Goal: Information Seeking & Learning: Learn about a topic

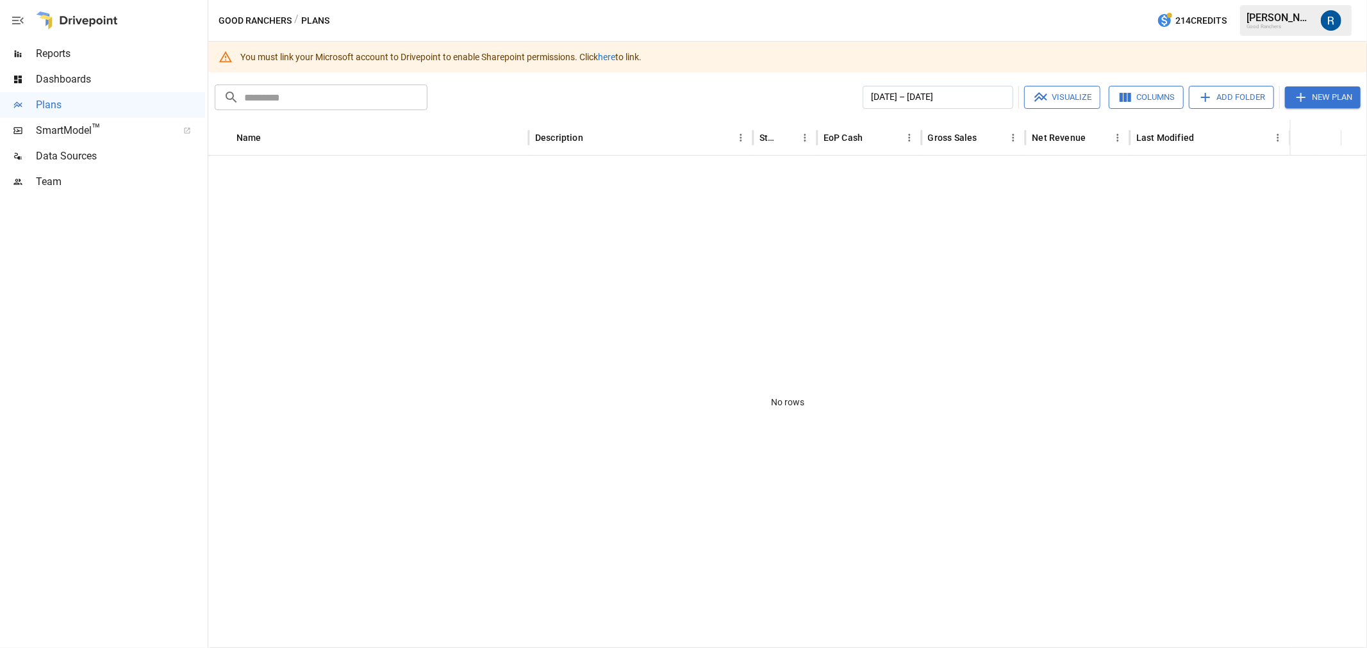
click at [67, 81] on span "Dashboards" at bounding box center [120, 79] width 169 height 15
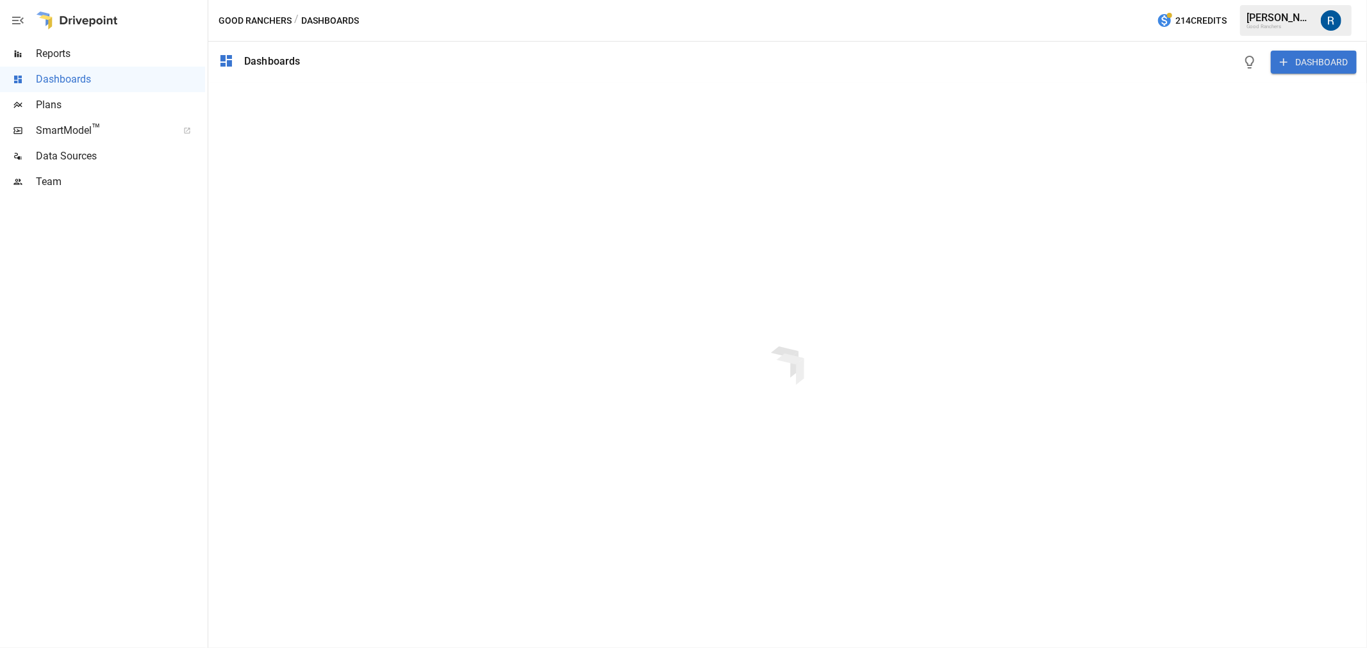
click at [60, 47] on span "Reports" at bounding box center [120, 53] width 169 height 15
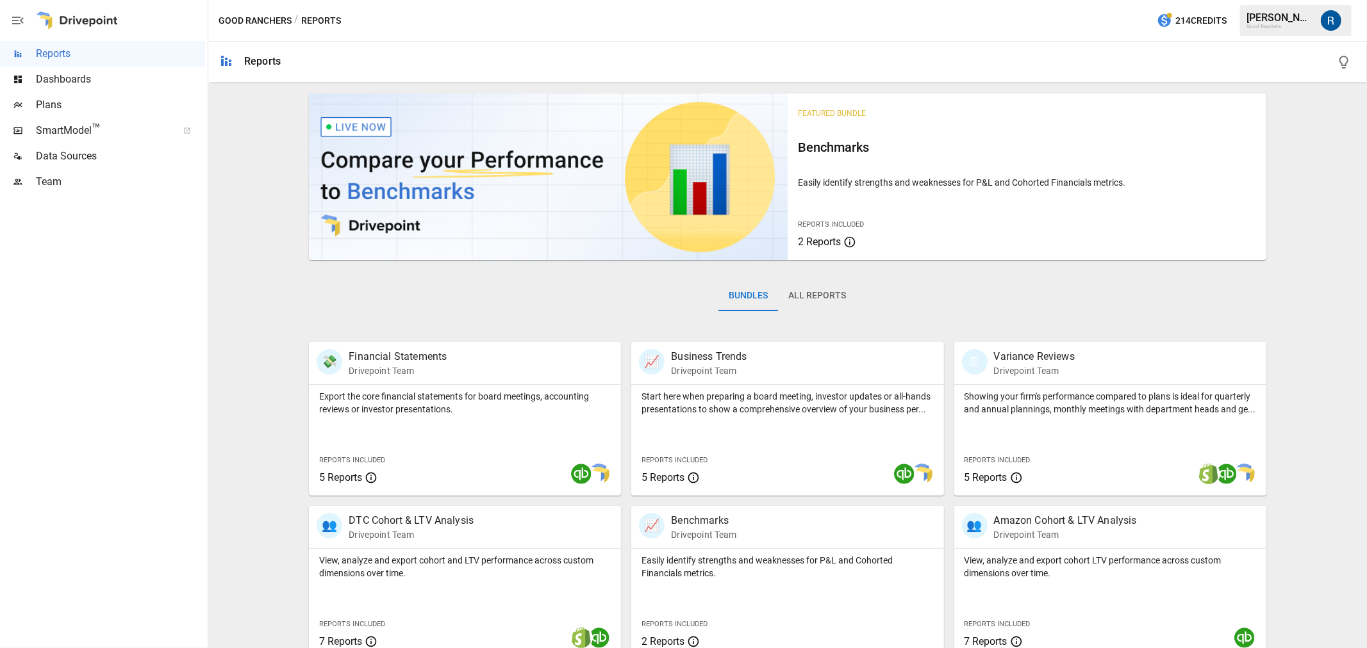
click at [804, 299] on button "All Reports" at bounding box center [817, 296] width 78 height 31
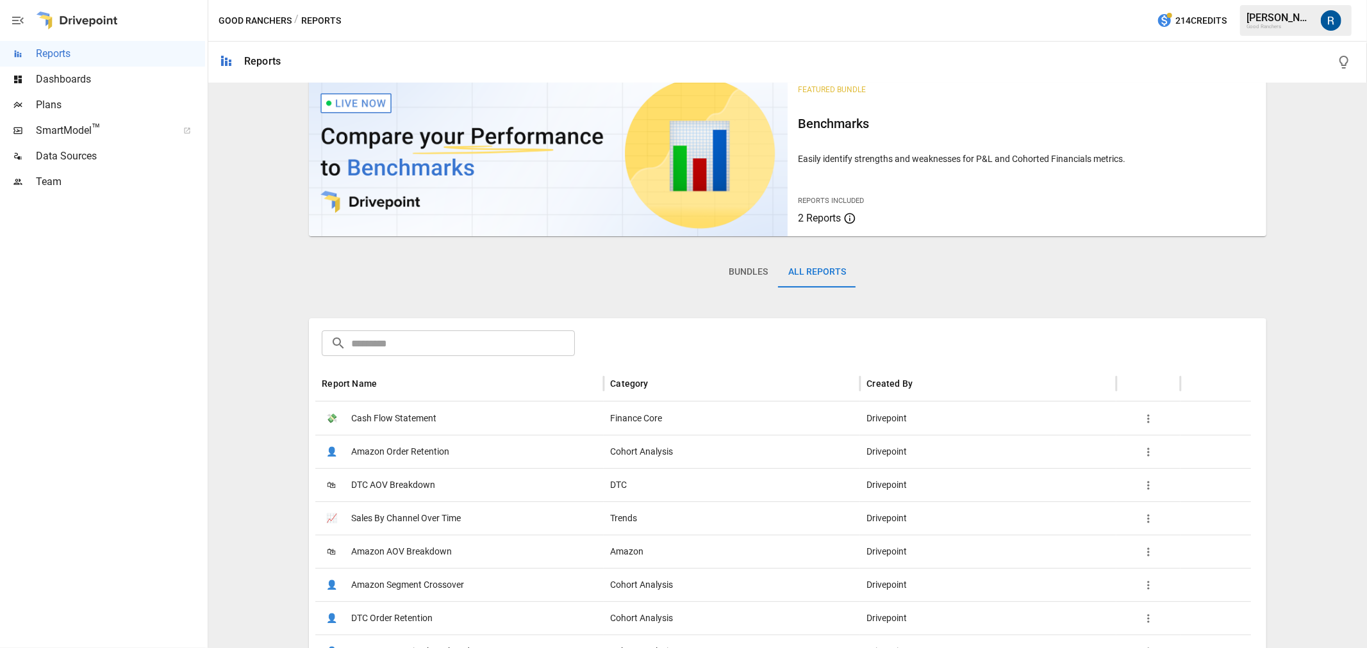
scroll to position [71, 0]
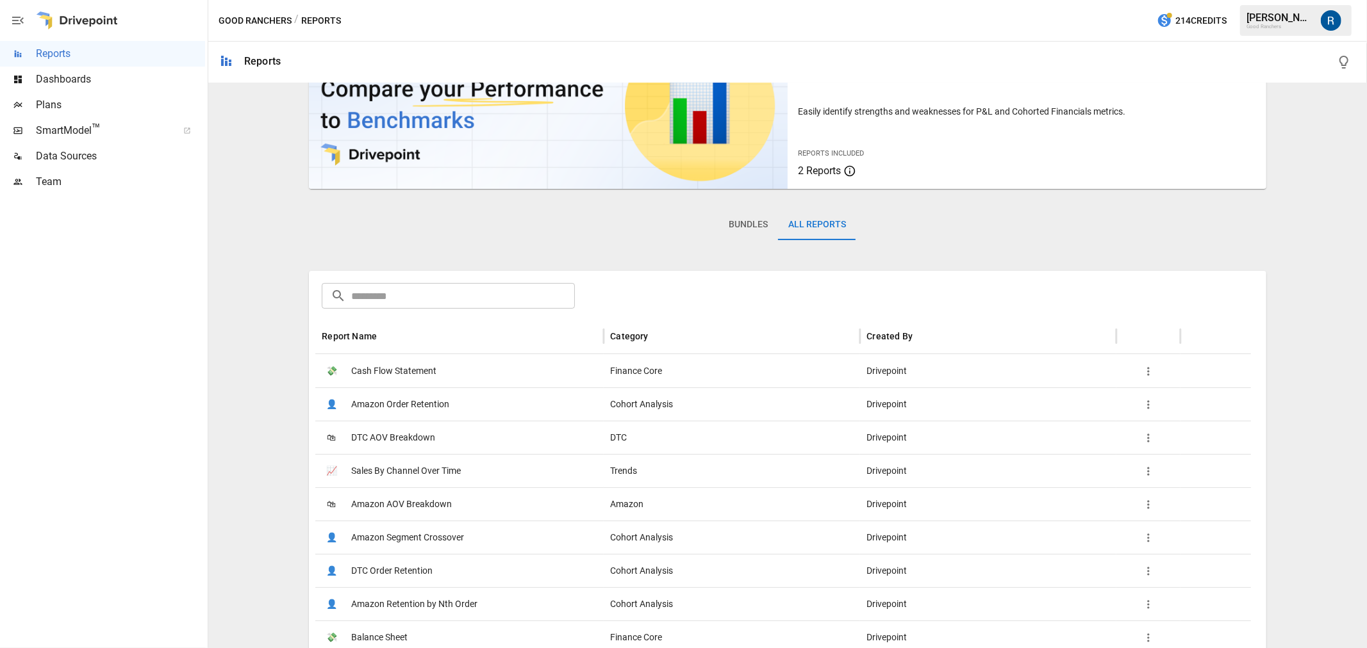
click at [401, 437] on span "DTC AOV Breakdown" at bounding box center [393, 438] width 84 height 33
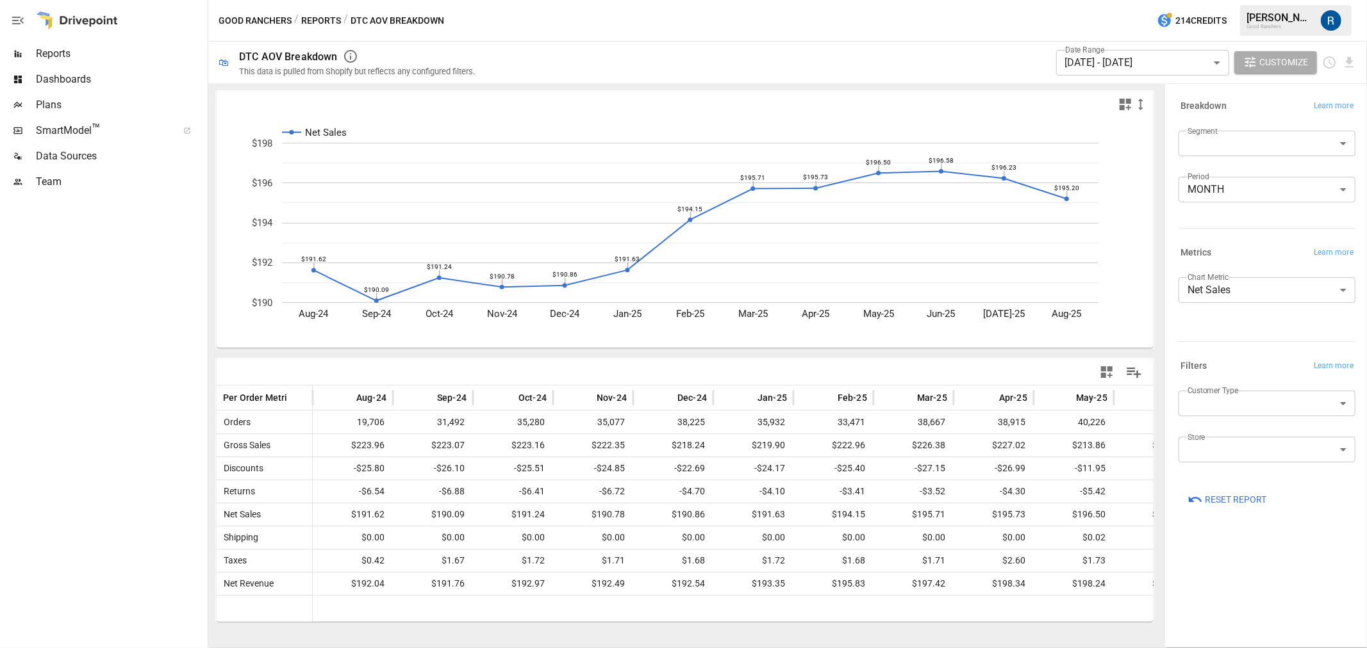
click at [66, 56] on span "Reports" at bounding box center [120, 53] width 169 height 15
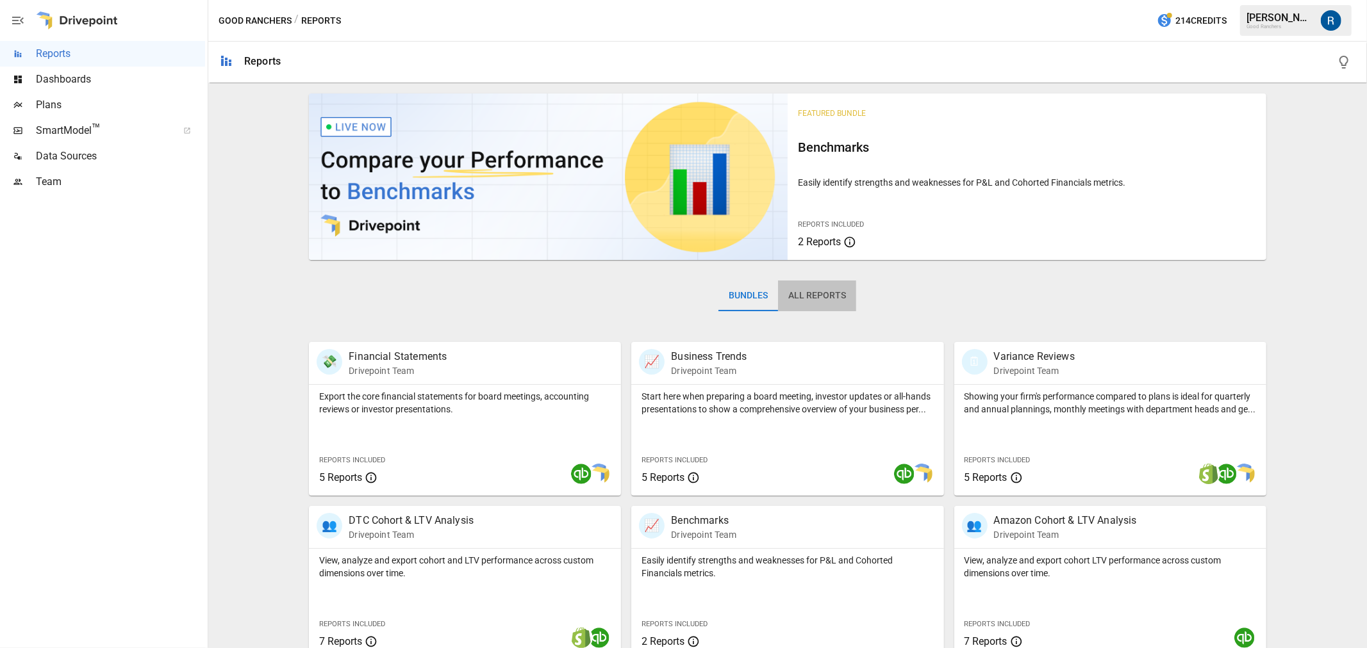
click at [822, 292] on button "All Reports" at bounding box center [817, 296] width 78 height 31
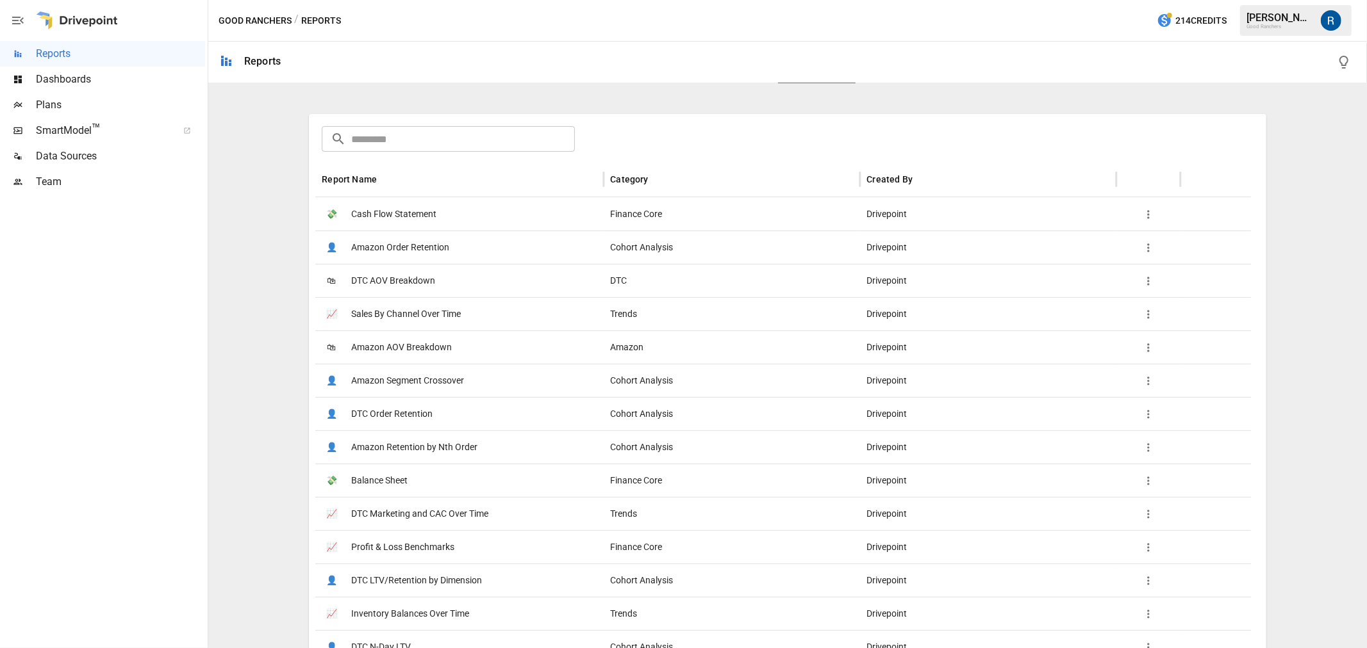
scroll to position [356, 0]
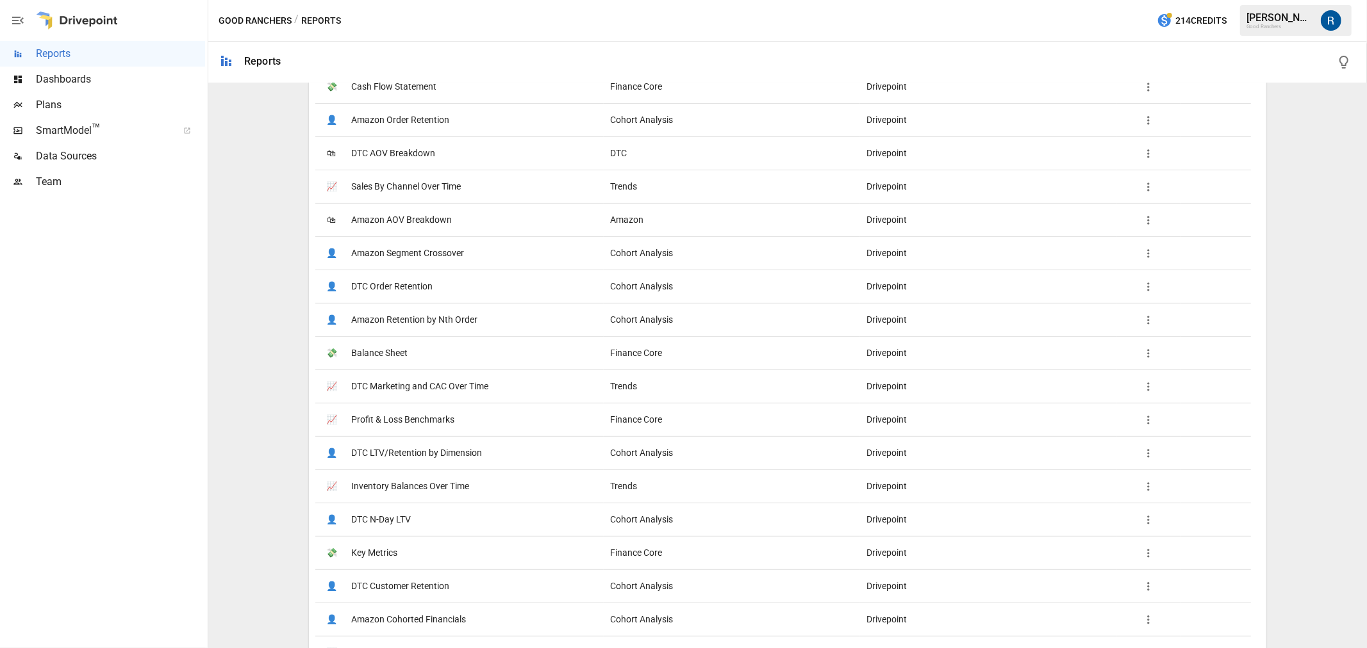
click at [386, 529] on span "DTC N-Day LTV" at bounding box center [381, 520] width 60 height 33
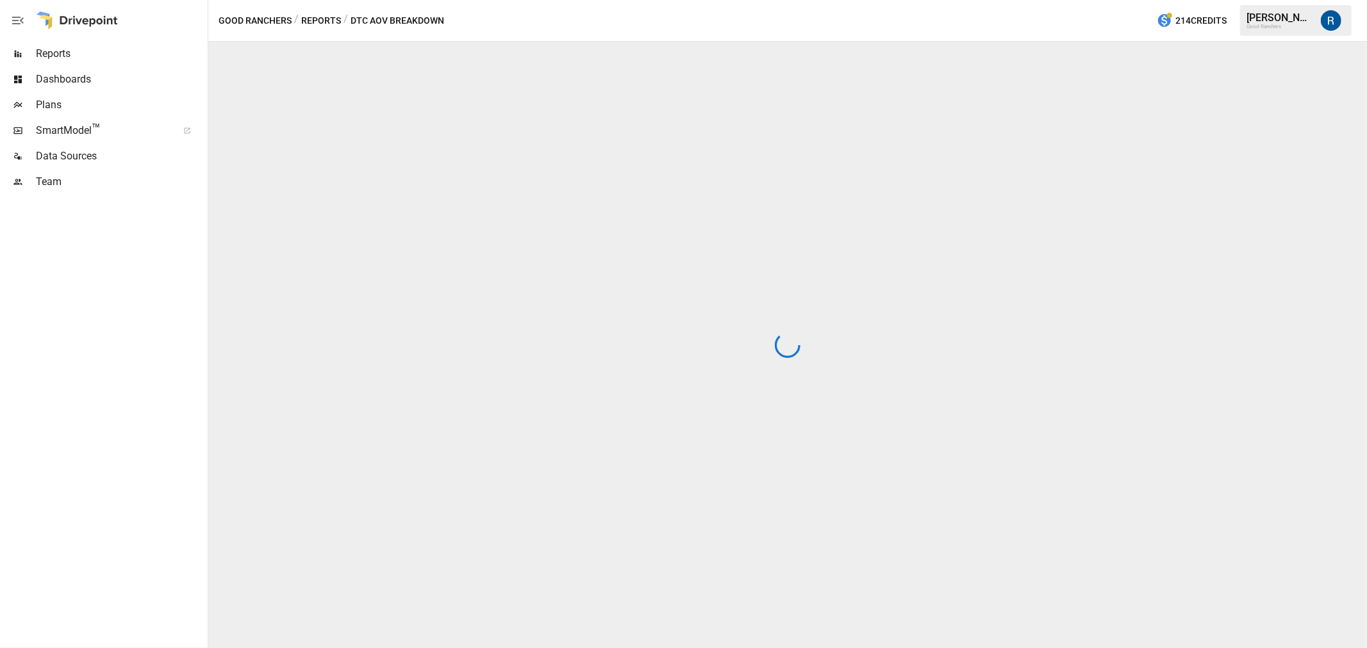
click at [386, 529] on div at bounding box center [787, 345] width 1159 height 607
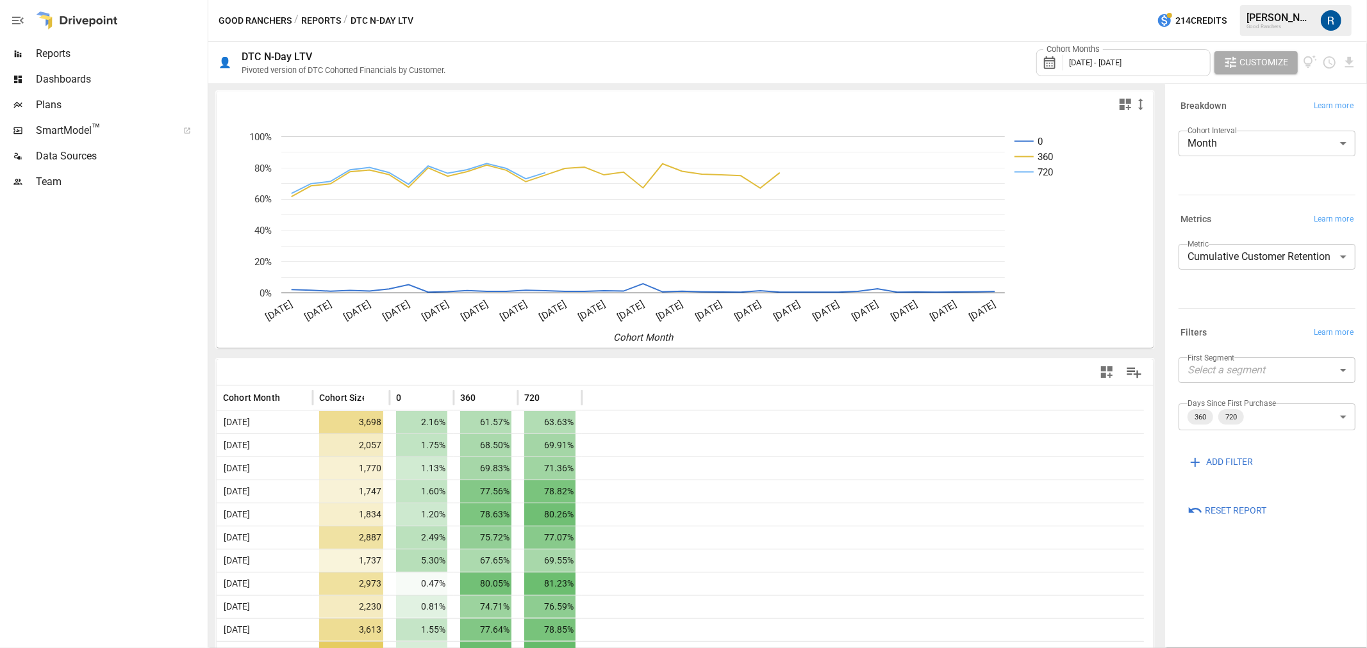
click at [67, 56] on span "Reports" at bounding box center [120, 53] width 169 height 15
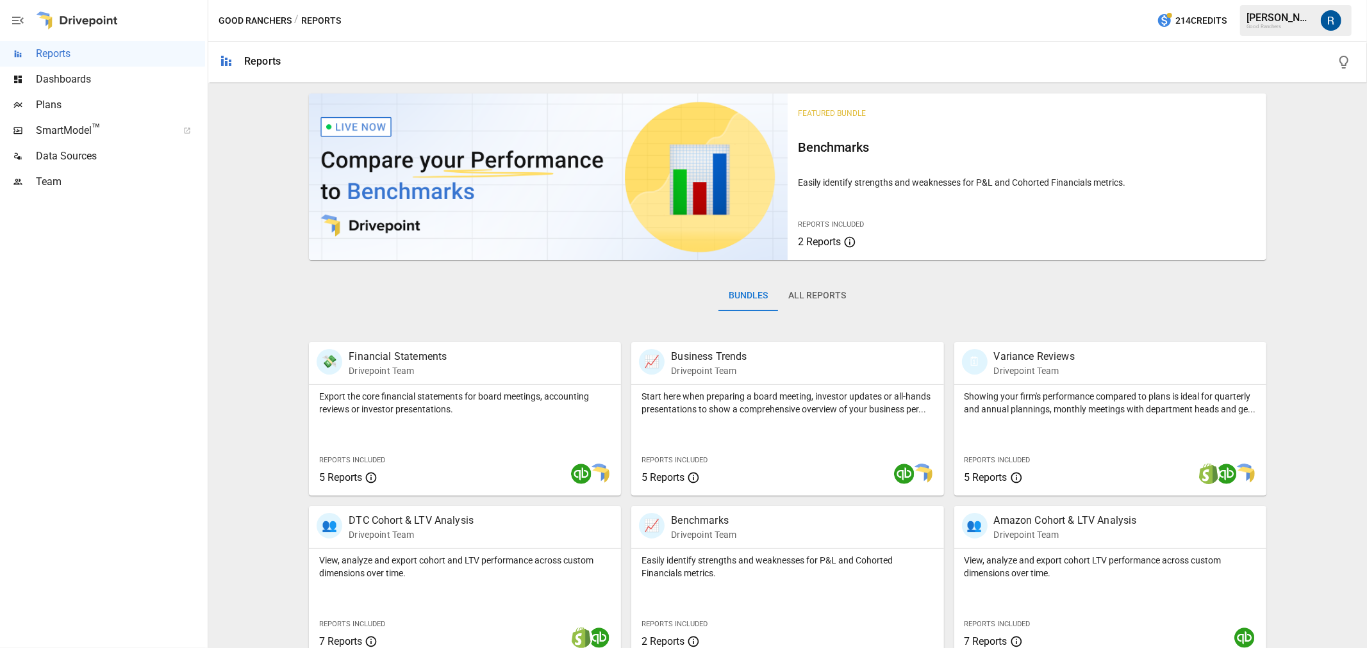
click at [827, 299] on button "All Reports" at bounding box center [817, 296] width 78 height 31
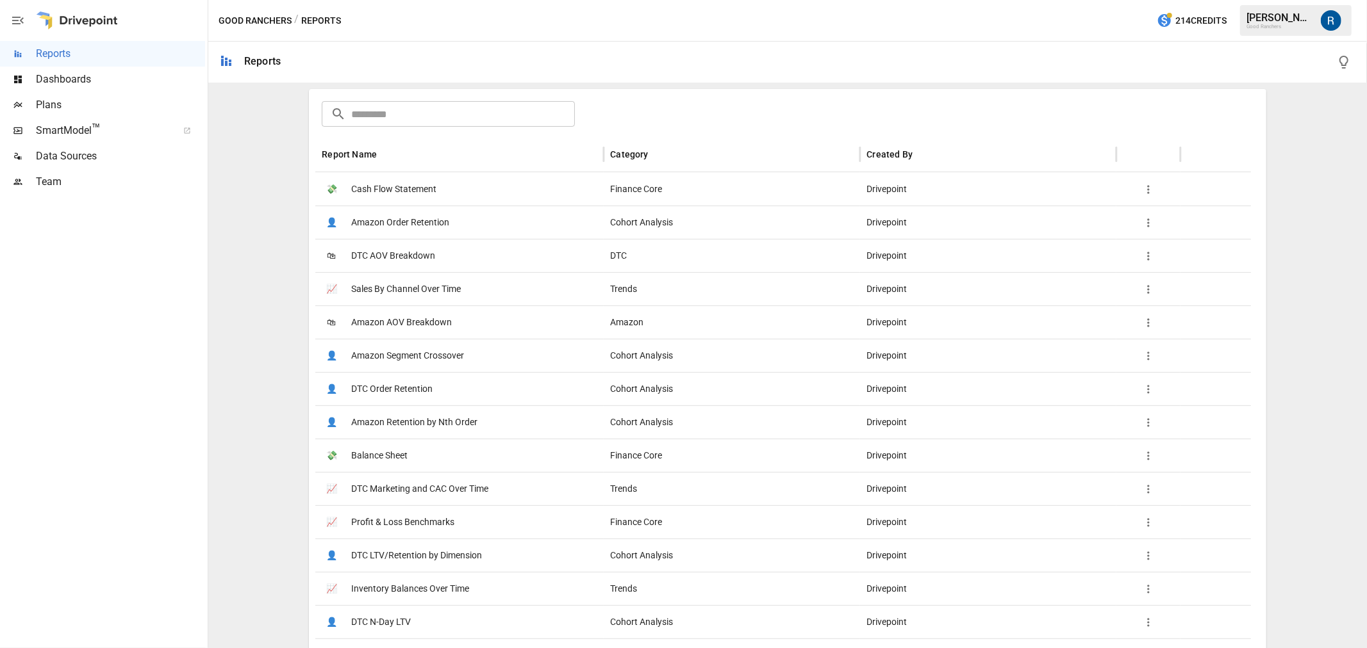
scroll to position [71, 0]
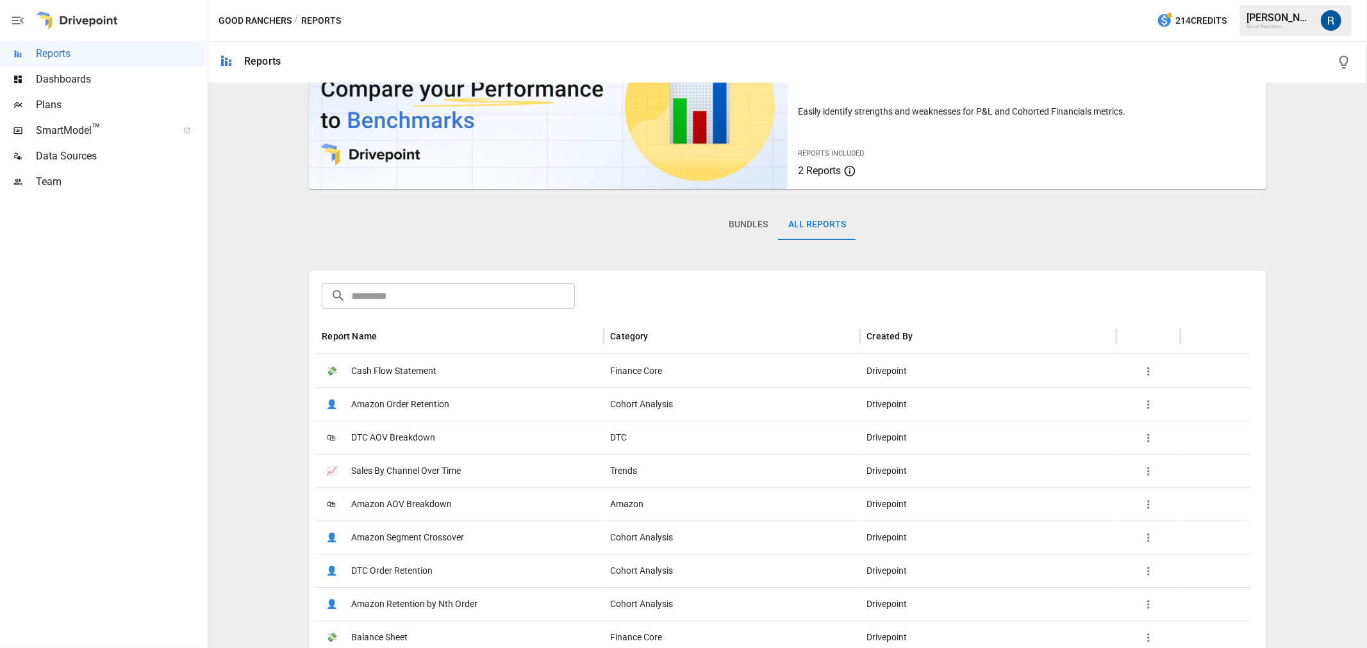
click at [368, 286] on input "text" at bounding box center [463, 296] width 224 height 26
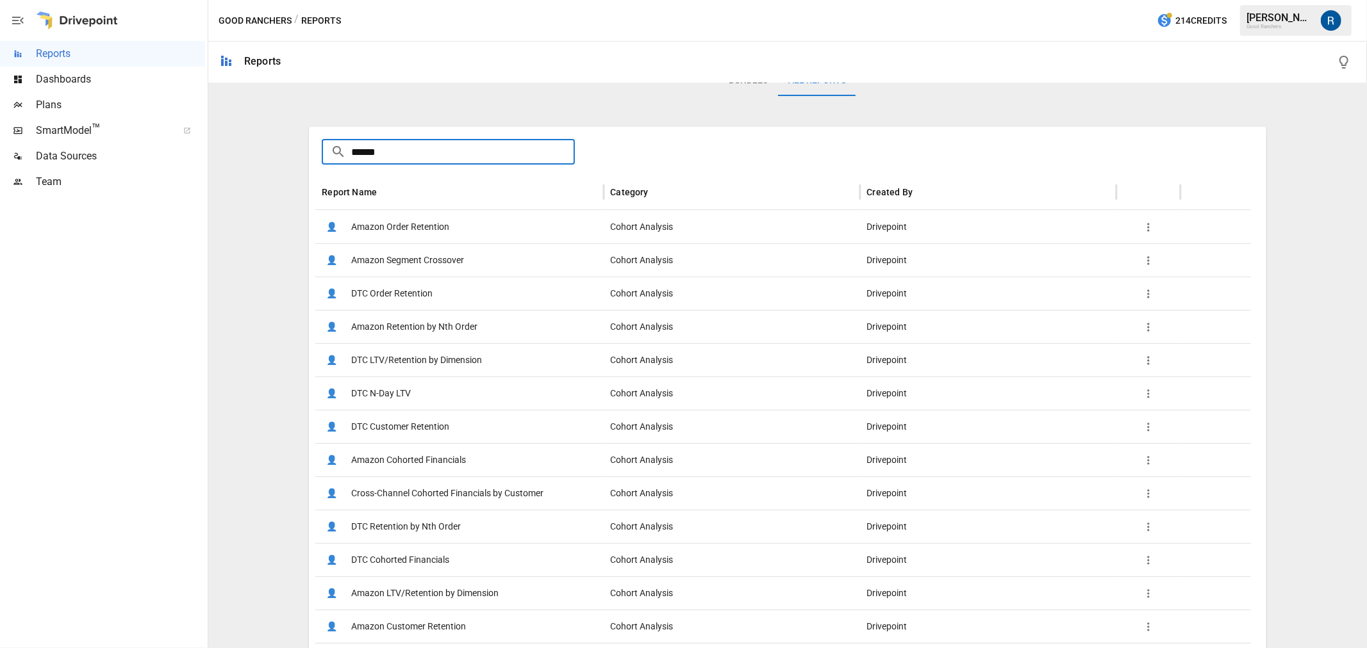
scroll to position [282, 0]
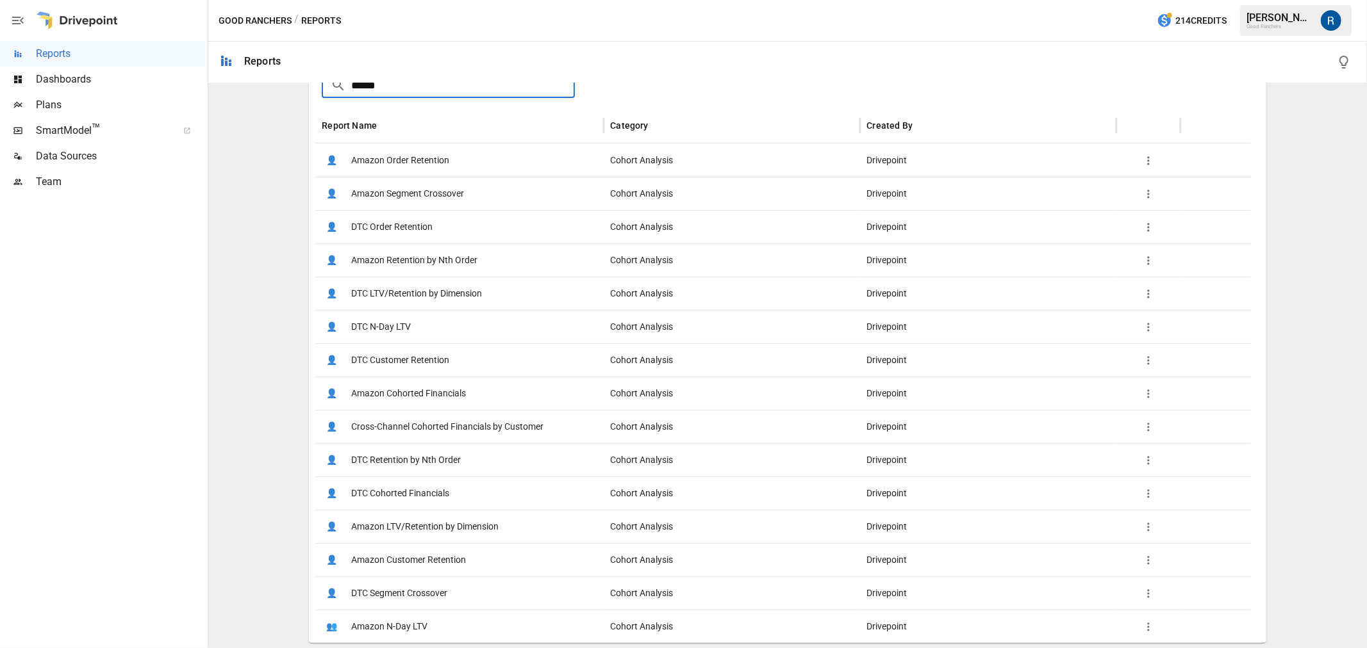
type input "******"
click at [387, 596] on span "DTC Segment Crossover" at bounding box center [399, 593] width 96 height 33
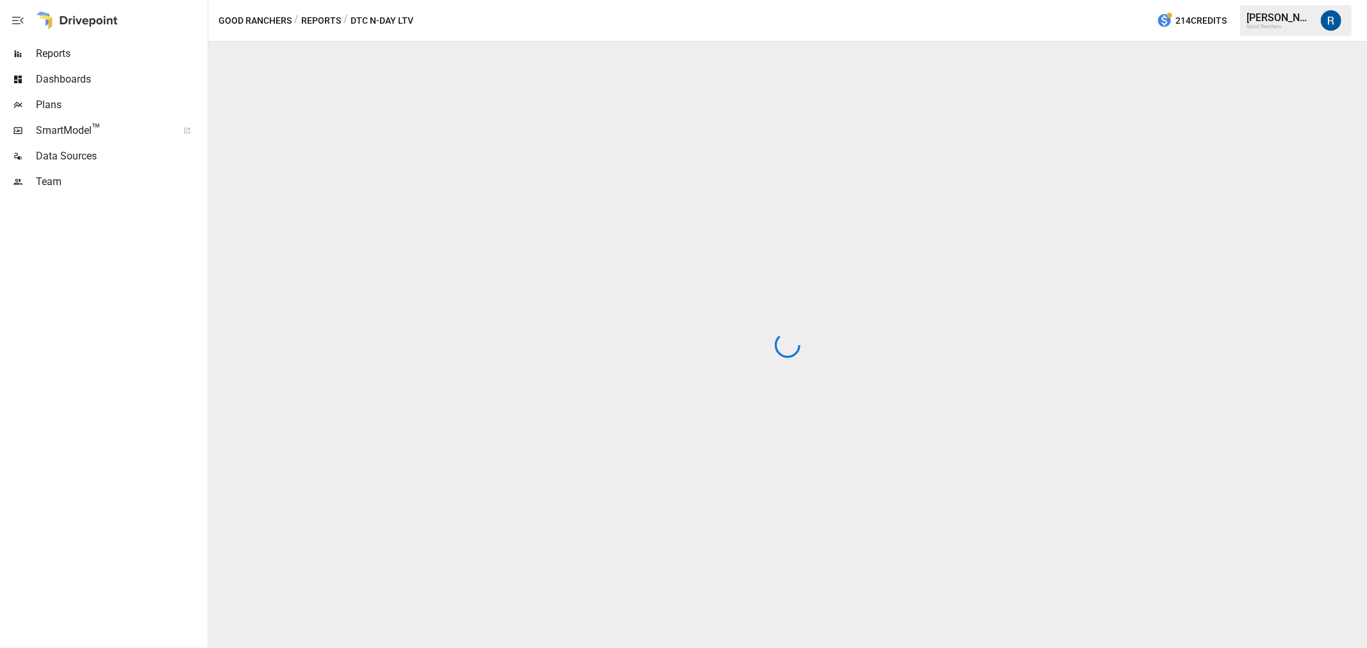
click at [387, 596] on div at bounding box center [787, 345] width 1159 height 607
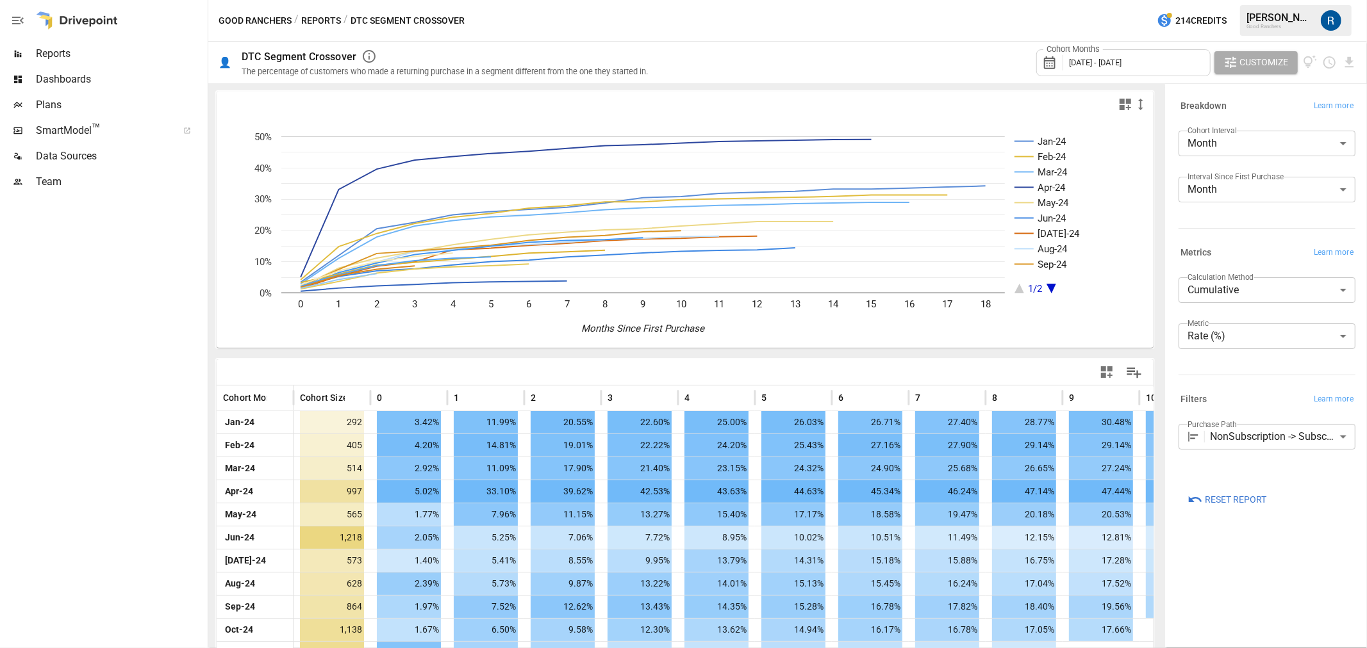
click at [1110, 54] on div "Cohort Months [DATE] - [DATE]" at bounding box center [1123, 62] width 174 height 27
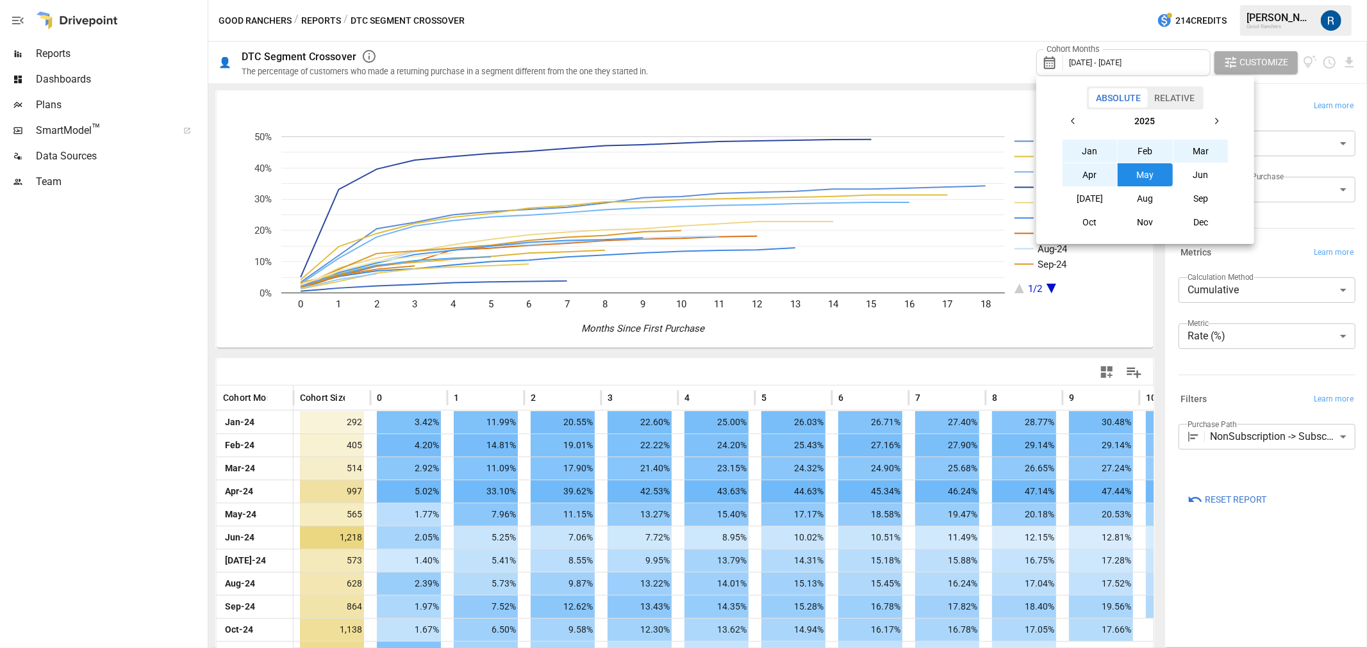
click at [1196, 173] on button "Jun" at bounding box center [1200, 174] width 55 height 23
click at [1090, 145] on button "Jan" at bounding box center [1089, 151] width 55 height 23
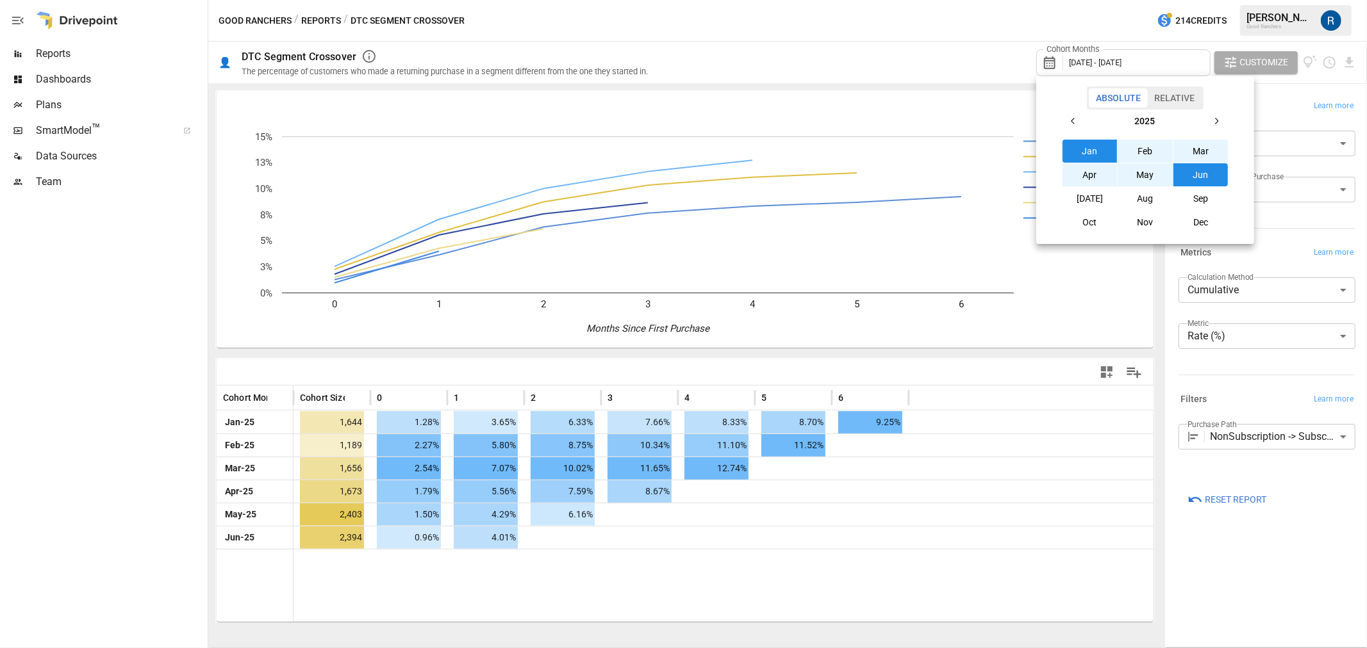
click at [1094, 124] on button "2025" at bounding box center [1145, 121] width 120 height 23
click at [1205, 123] on button "button" at bounding box center [1216, 121] width 23 height 23
click at [1074, 122] on icon "button" at bounding box center [1073, 121] width 10 height 10
click at [1144, 169] on button "2024" at bounding box center [1144, 174] width 55 height 23
click at [1098, 149] on button "Jan" at bounding box center [1089, 151] width 55 height 23
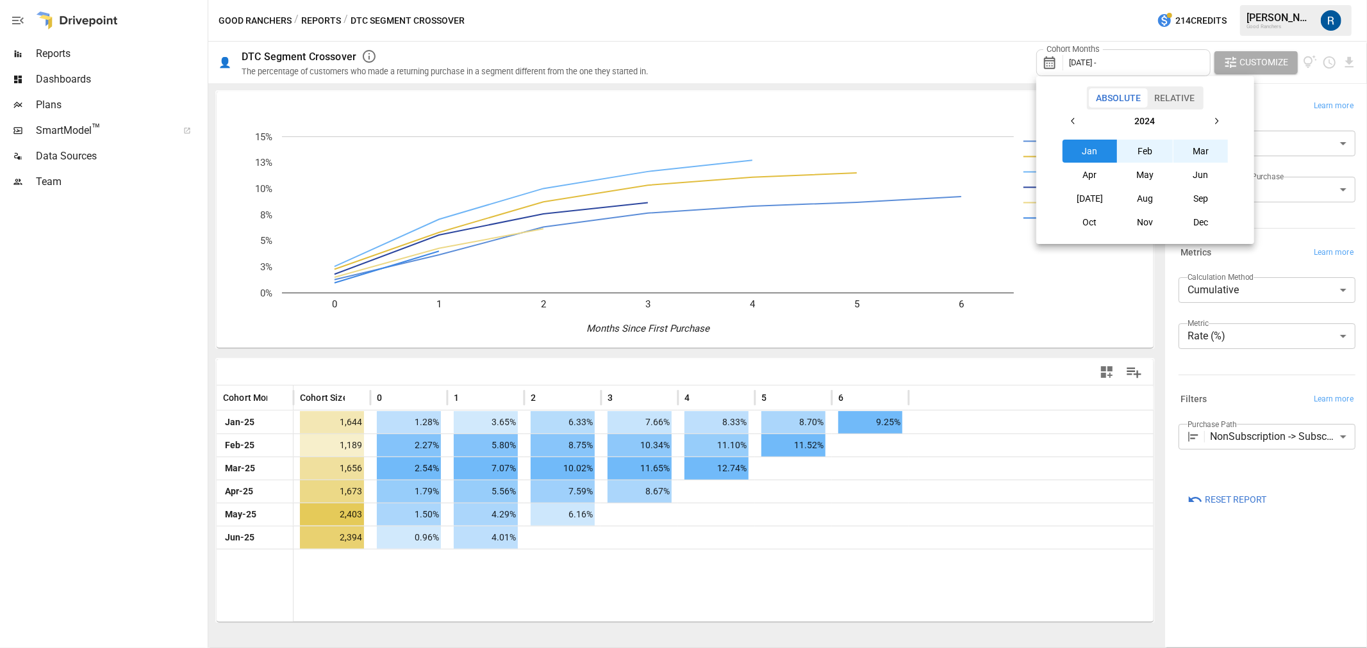
click at [1214, 122] on icon "button" at bounding box center [1216, 121] width 10 height 10
click at [1203, 168] on button "Jun" at bounding box center [1200, 174] width 55 height 23
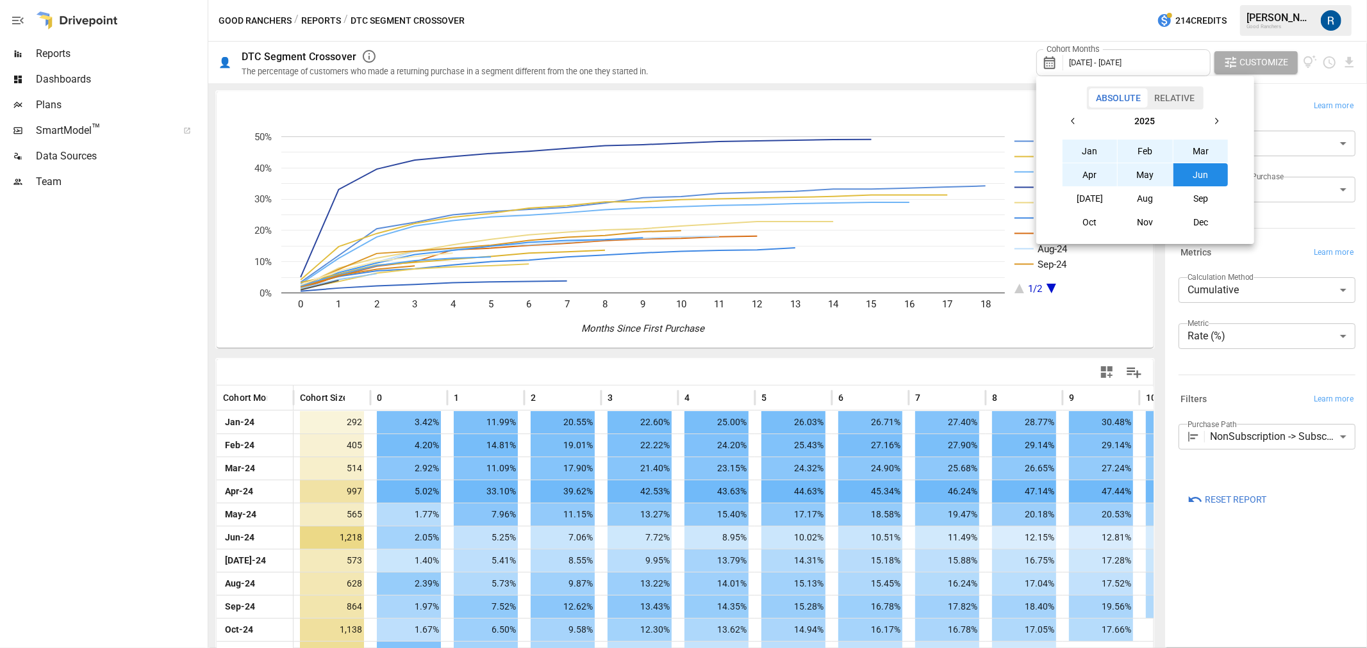
drag, startPoint x: 1030, startPoint y: 362, endPoint x: 1039, endPoint y: 370, distance: 11.8
click at [1029, 362] on div at bounding box center [683, 324] width 1367 height 648
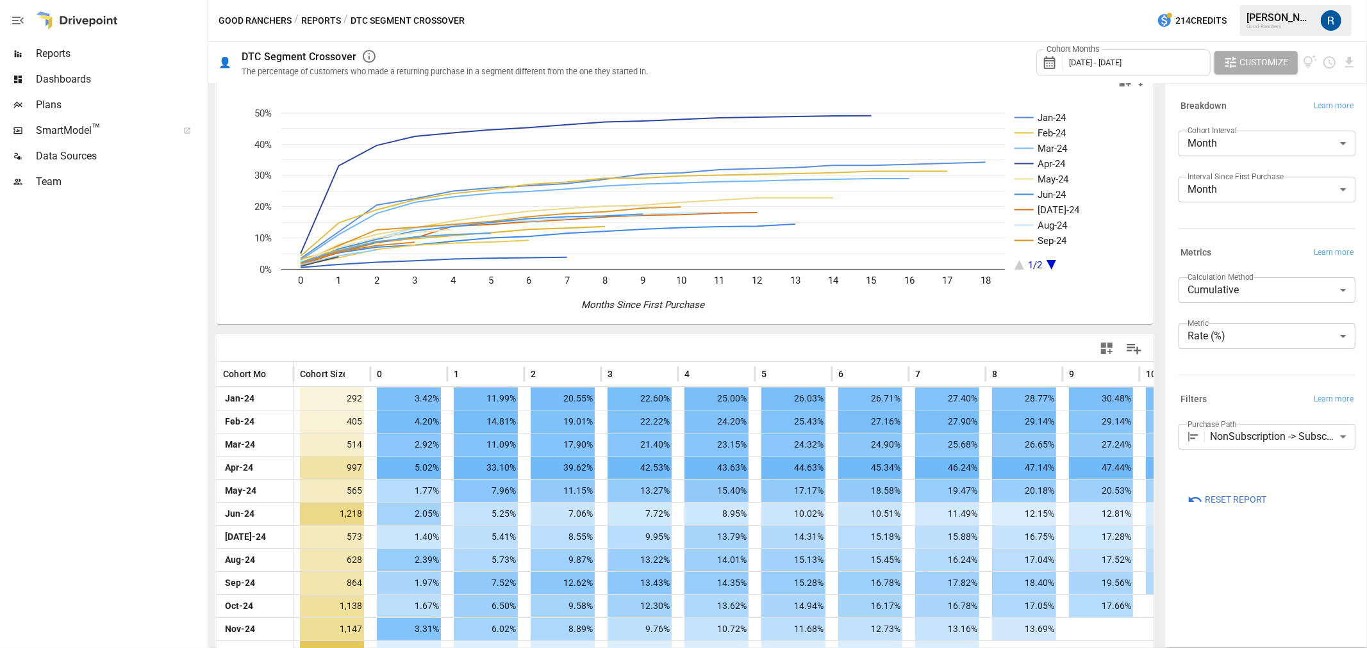
scroll to position [194, 0]
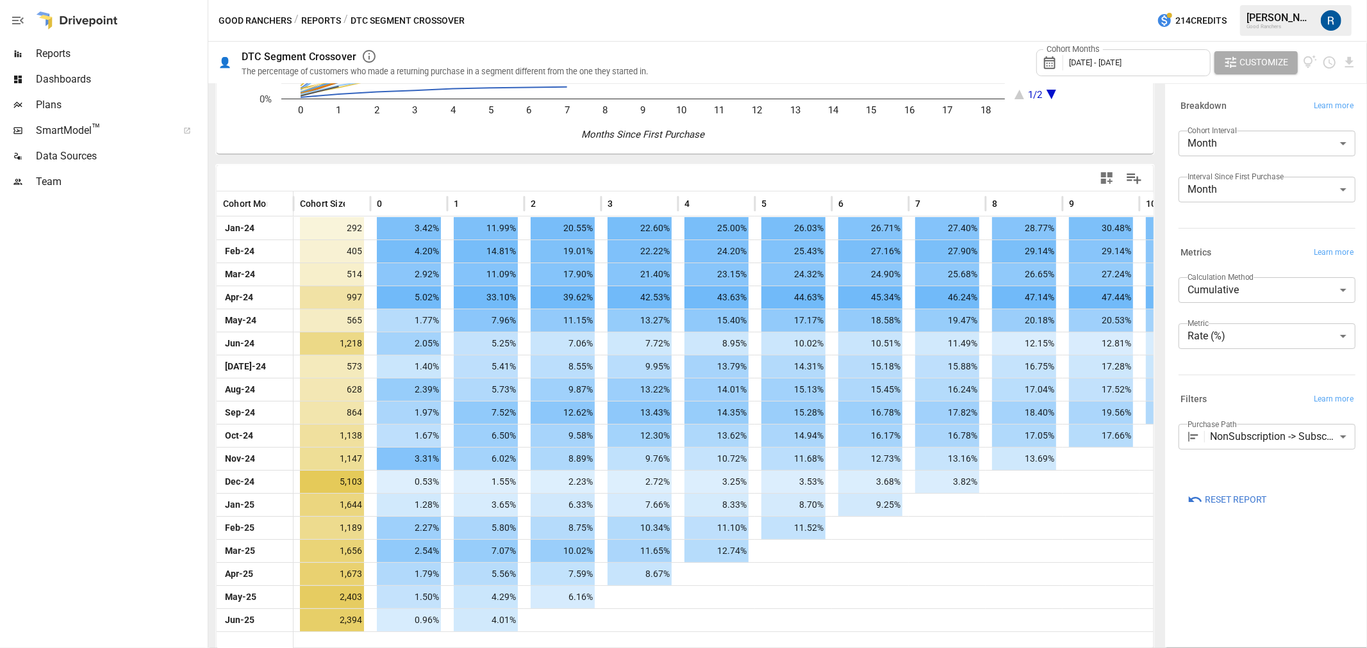
click at [78, 53] on span "Reports" at bounding box center [120, 53] width 169 height 15
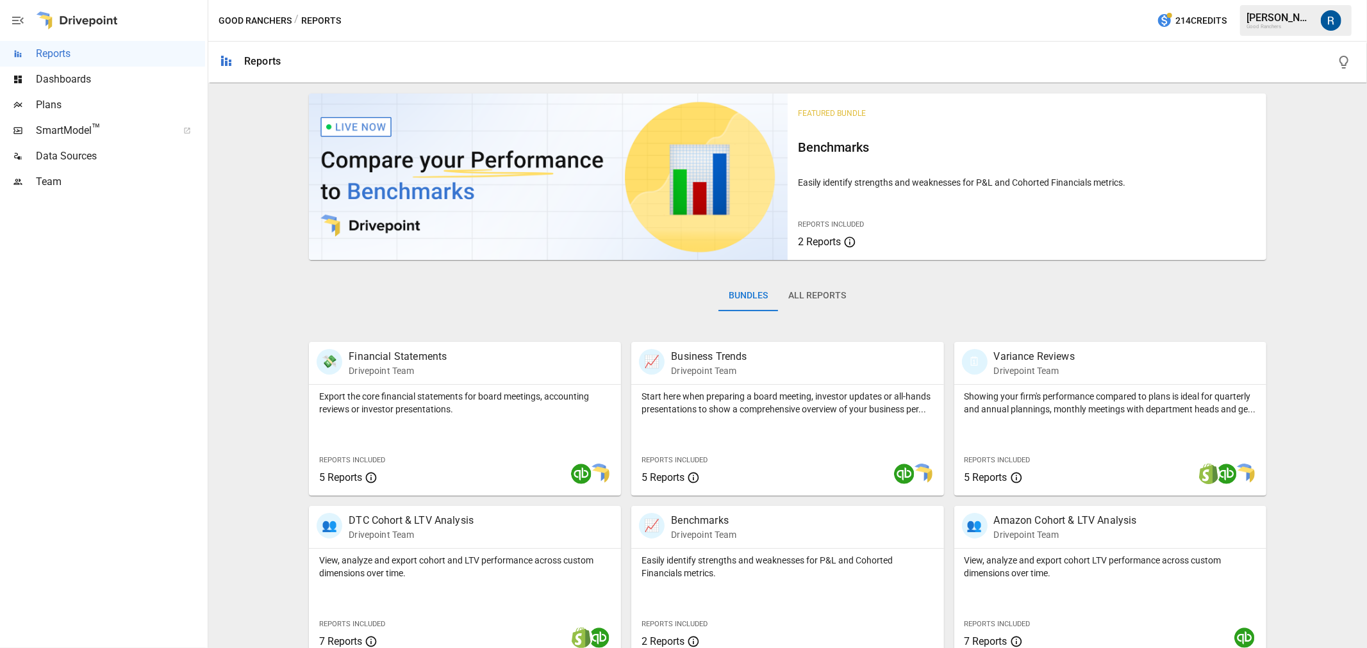
click at [803, 287] on button "All Reports" at bounding box center [817, 296] width 78 height 31
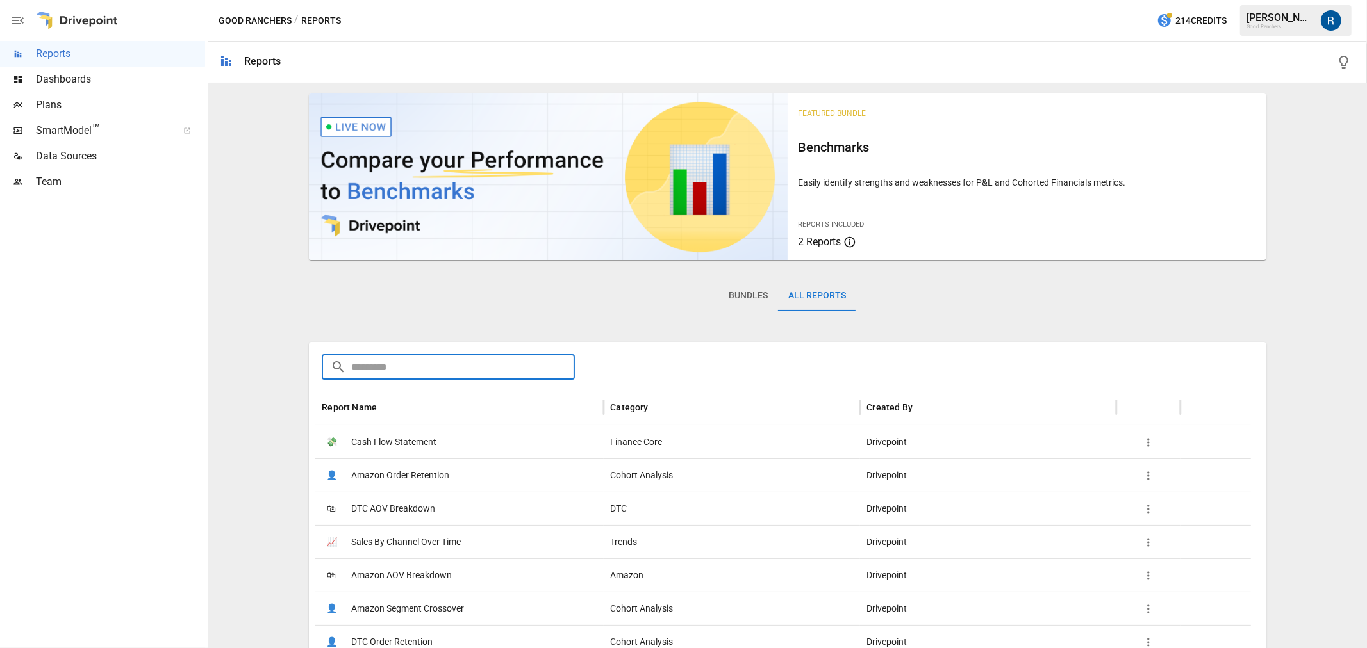
click at [461, 370] on input "text" at bounding box center [463, 367] width 224 height 26
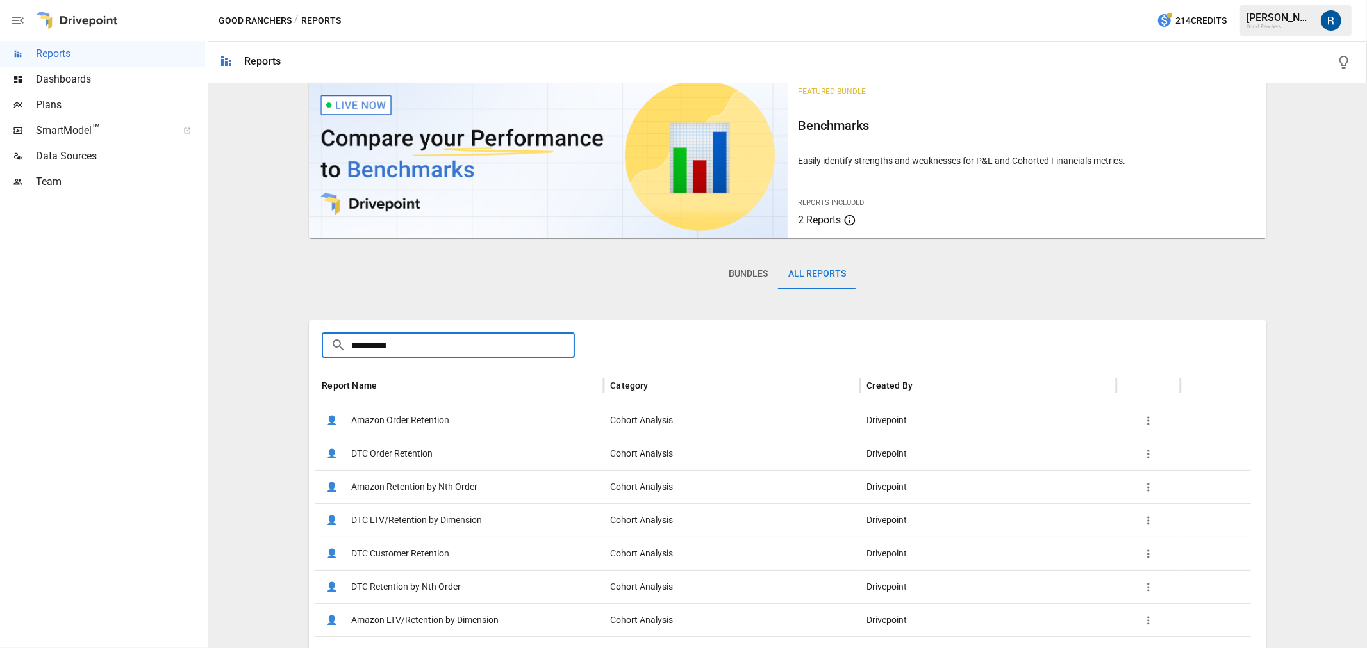
scroll to position [48, 0]
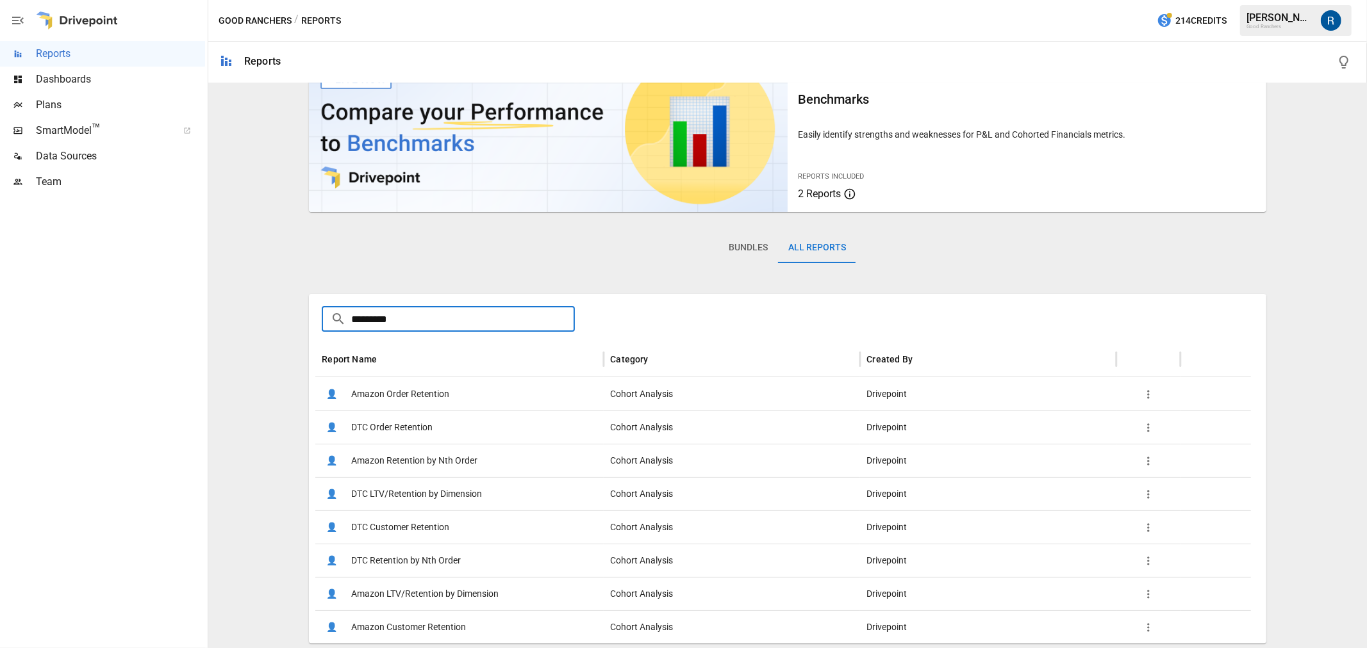
type input "*********"
click at [501, 566] on div "👤 DTC Retention by Nth Order" at bounding box center [459, 560] width 288 height 33
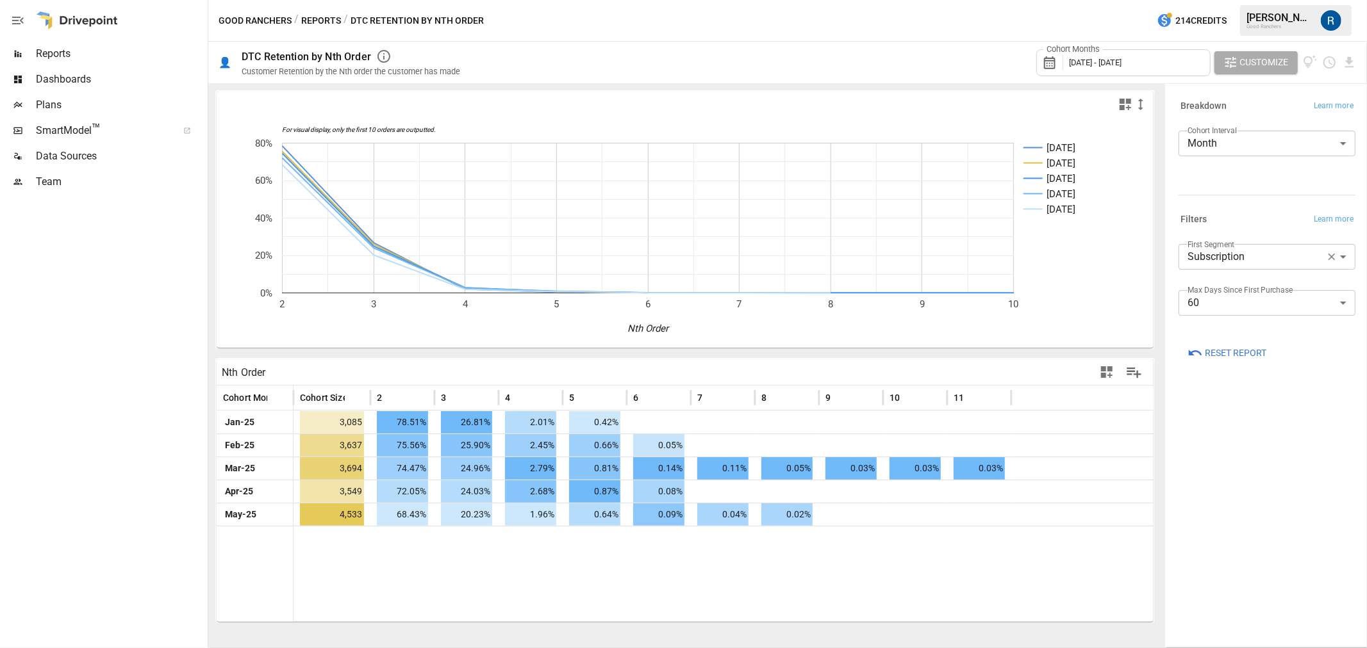
click at [1082, 60] on span "[DATE] - [DATE]" at bounding box center [1095, 63] width 53 height 10
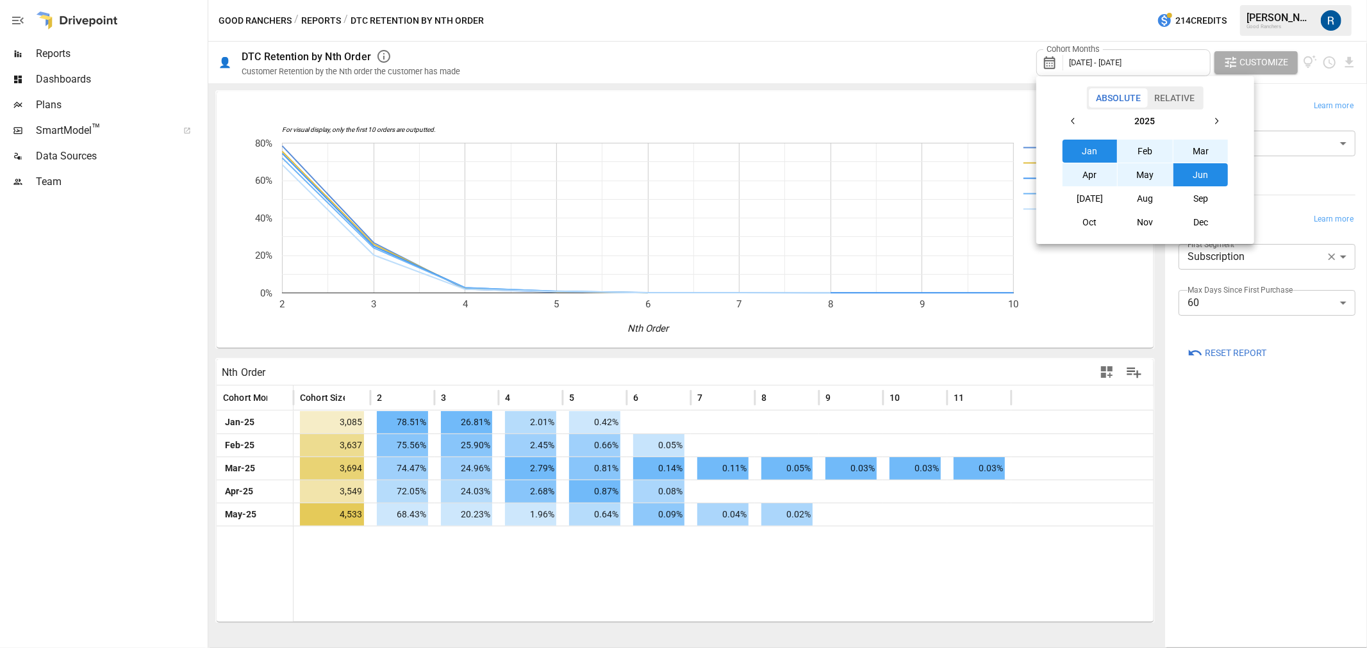
click at [1085, 125] on button "2025" at bounding box center [1145, 121] width 120 height 23
click at [1139, 175] on button "2024" at bounding box center [1144, 174] width 55 height 23
click at [1093, 155] on button "Jan" at bounding box center [1089, 151] width 55 height 23
click at [1202, 120] on button "2024" at bounding box center [1145, 121] width 120 height 23
click at [1216, 120] on icon "button" at bounding box center [1216, 121] width 10 height 10
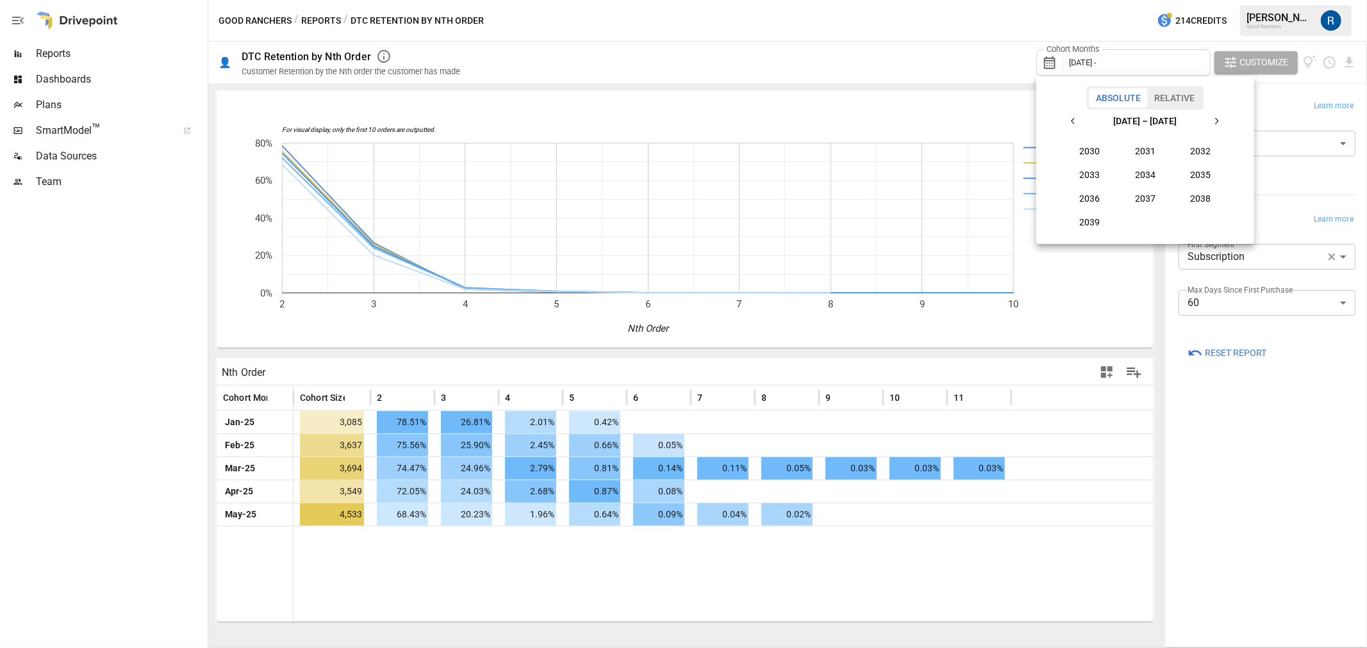
click at [1216, 120] on icon "button" at bounding box center [1216, 121] width 10 height 10
click at [1074, 122] on icon "button" at bounding box center [1073, 121] width 10 height 10
click at [1211, 176] on button "2025" at bounding box center [1200, 174] width 55 height 23
click at [1208, 177] on button "Jun" at bounding box center [1200, 174] width 55 height 23
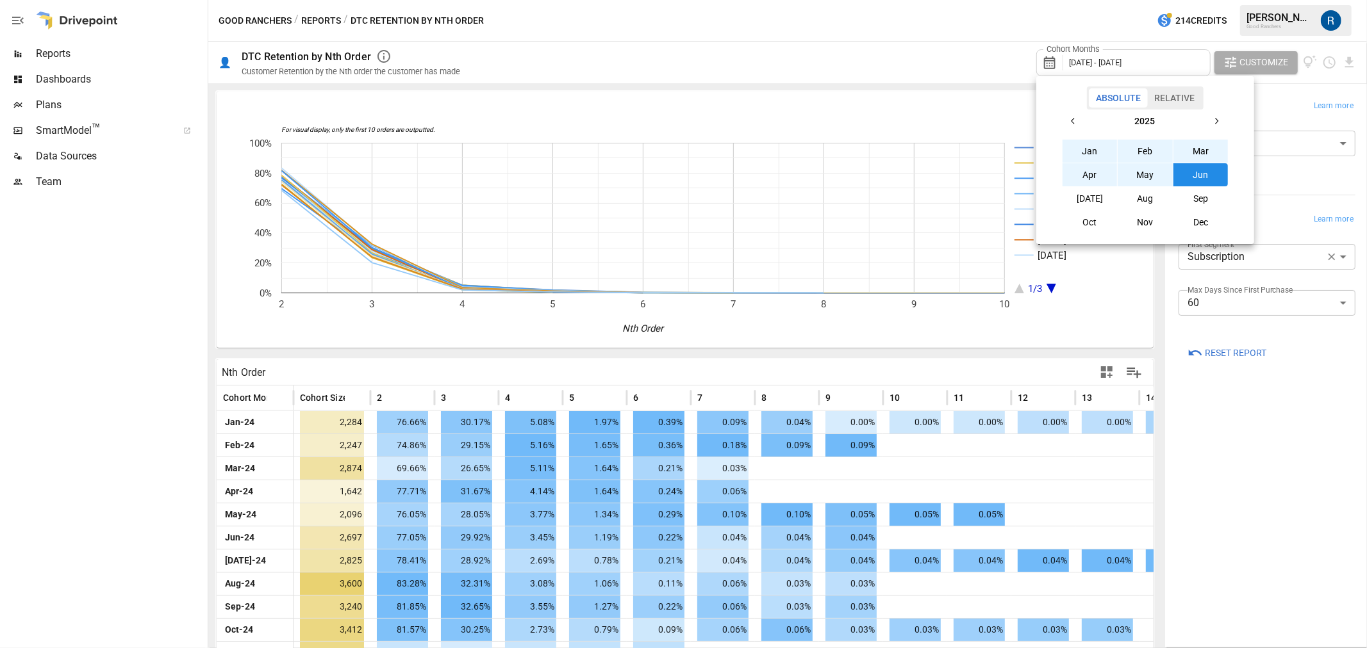
drag, startPoint x: 1156, startPoint y: 425, endPoint x: 1156, endPoint y: 548, distance: 123.0
click at [1156, 548] on div at bounding box center [683, 324] width 1367 height 648
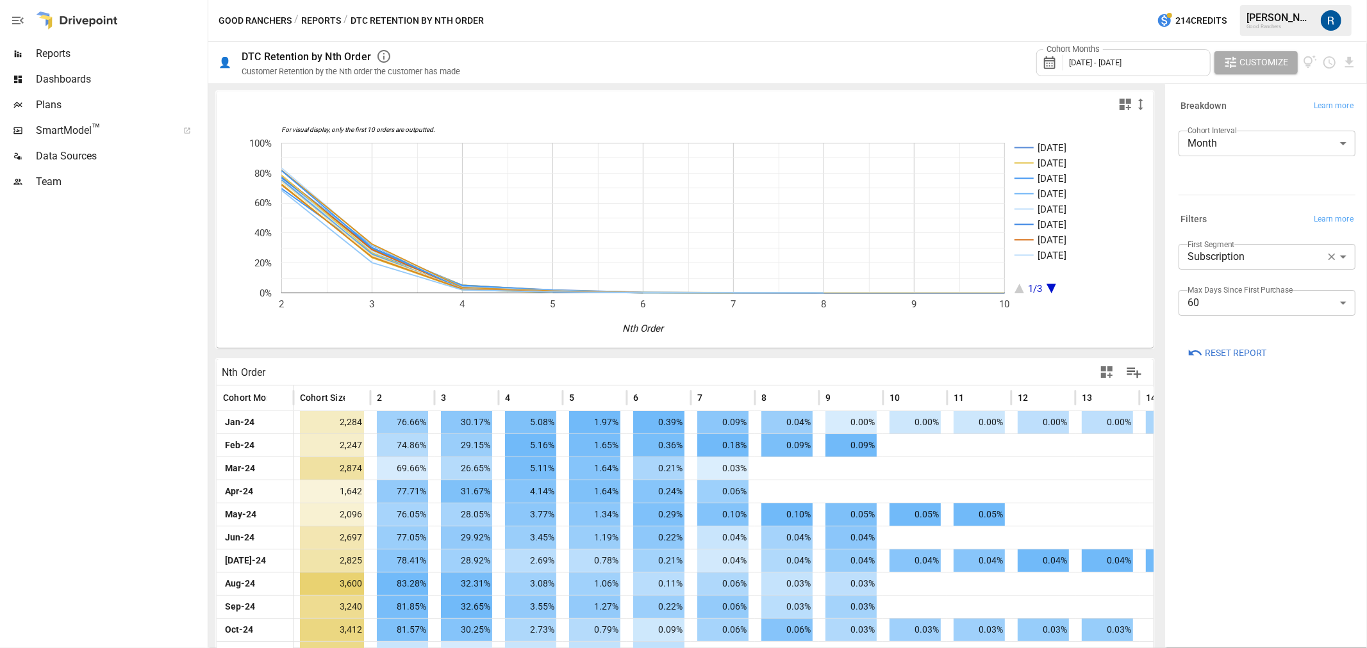
click at [1207, 533] on div "Absolute Relative [DATE] Feb Mar Apr May Jun [DATE] Aug Sep Oct Nov Dec" at bounding box center [683, 324] width 1367 height 648
click at [1257, 0] on body "Reports Dashboards Plans SmartModel ™ Data Sources Team Good Ranchers / Reports…" at bounding box center [683, 0] width 1367 height 0
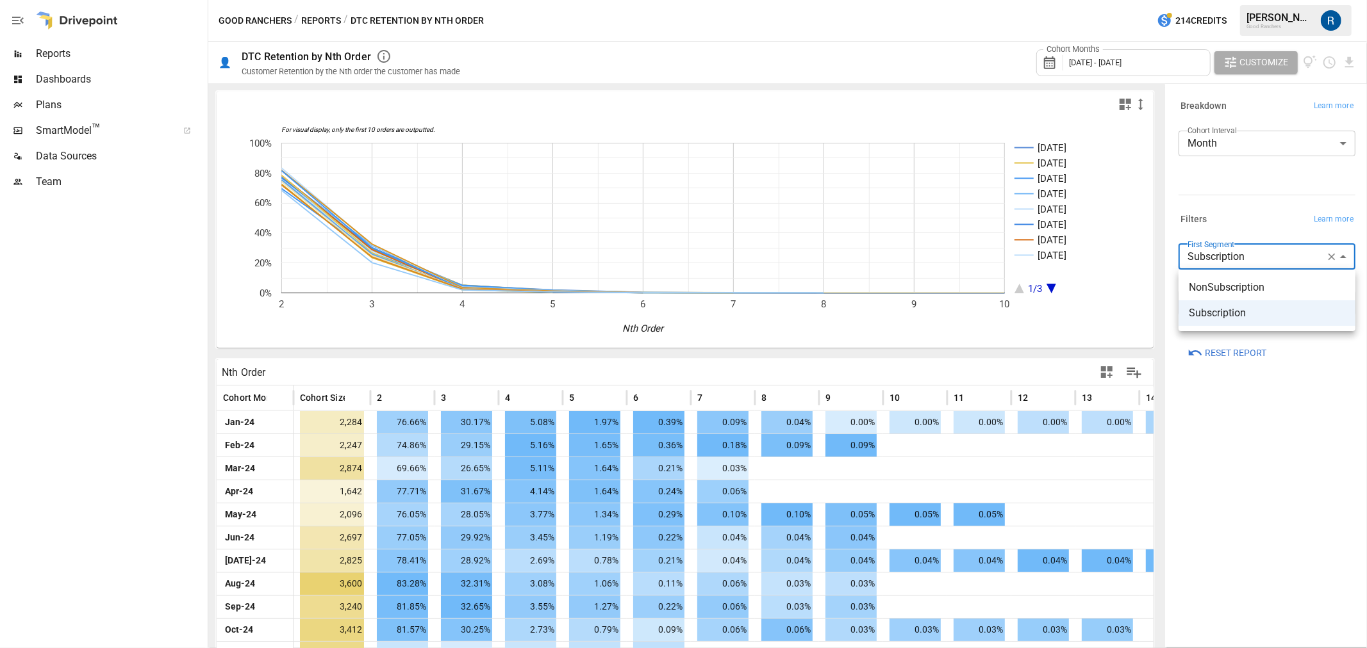
click at [1244, 288] on span "NonSubscription" at bounding box center [1267, 287] width 156 height 15
type input "**********"
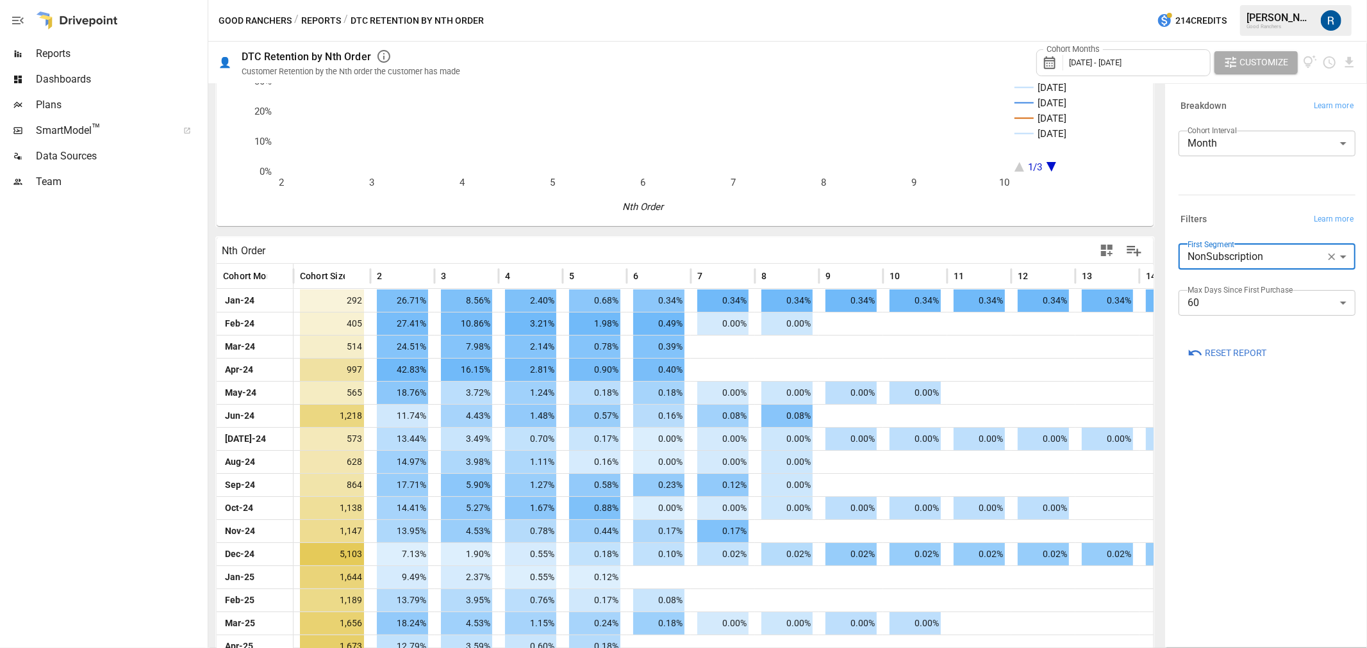
scroll to position [170, 0]
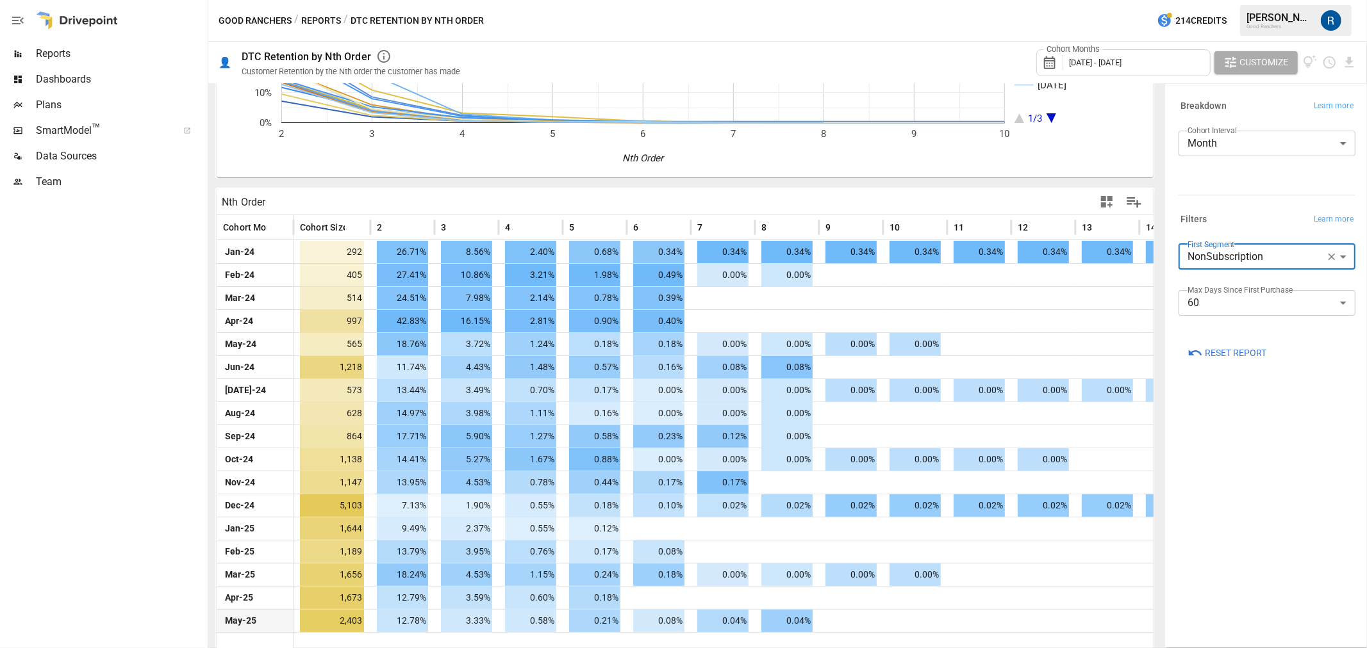
click at [793, 615] on span "0.04%" at bounding box center [786, 621] width 51 height 22
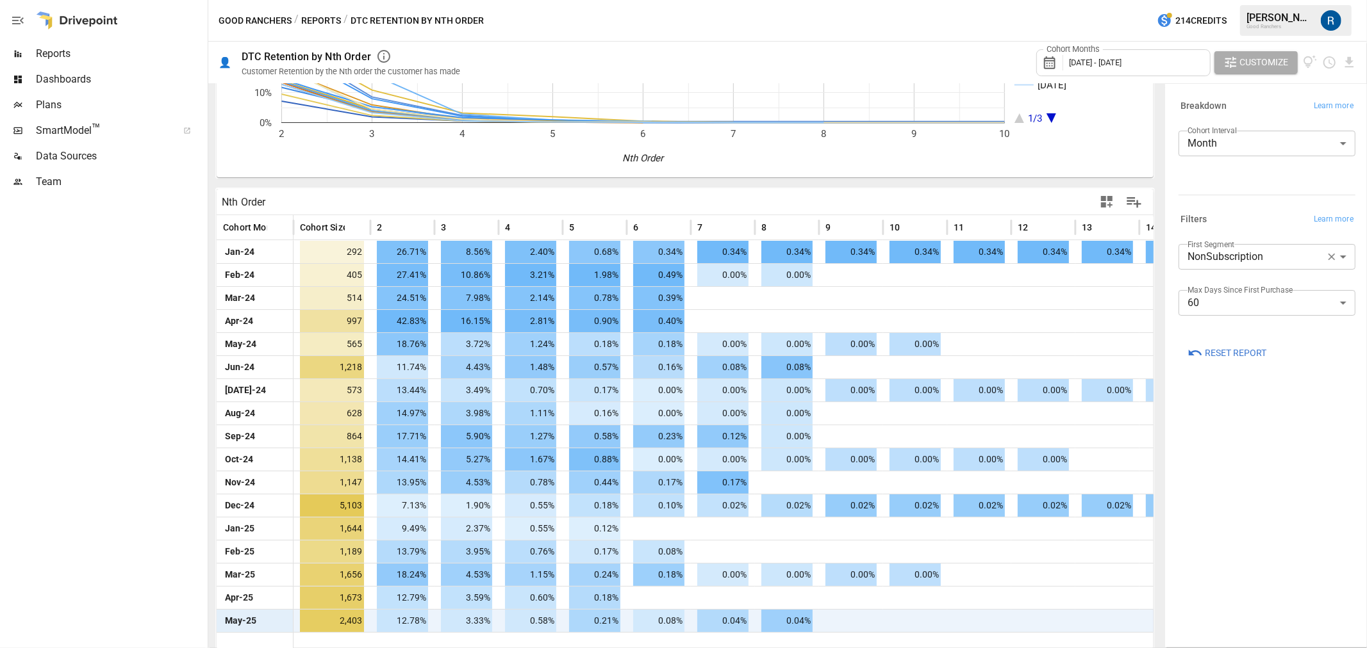
click at [793, 615] on span "0.04%" at bounding box center [786, 621] width 51 height 22
click at [1283, 539] on div "**********" at bounding box center [1266, 365] width 197 height 557
drag, startPoint x: 1171, startPoint y: 306, endPoint x: 1182, endPoint y: 304, distance: 11.7
click at [1171, 306] on div "**********" at bounding box center [1264, 233] width 202 height 303
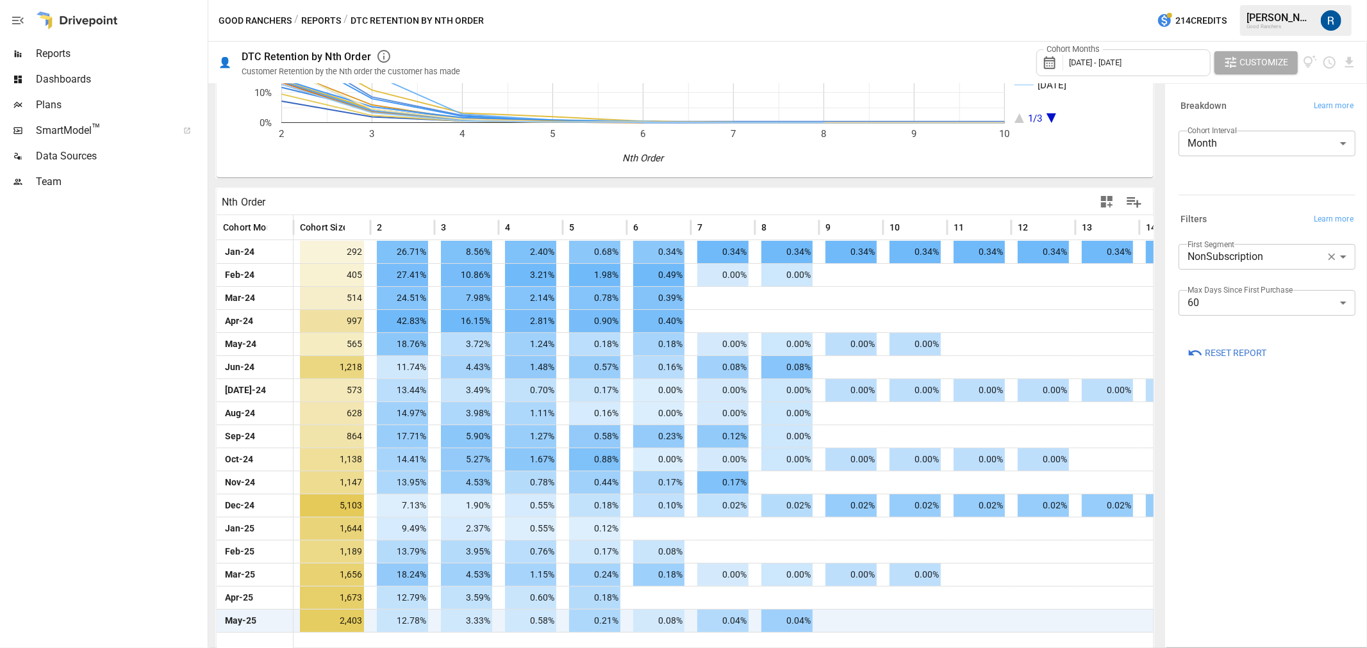
click at [1187, 0] on body "Reports Dashboards Plans SmartModel ™ Data Sources Team Good Ranchers / Reports…" at bounding box center [683, 0] width 1367 height 0
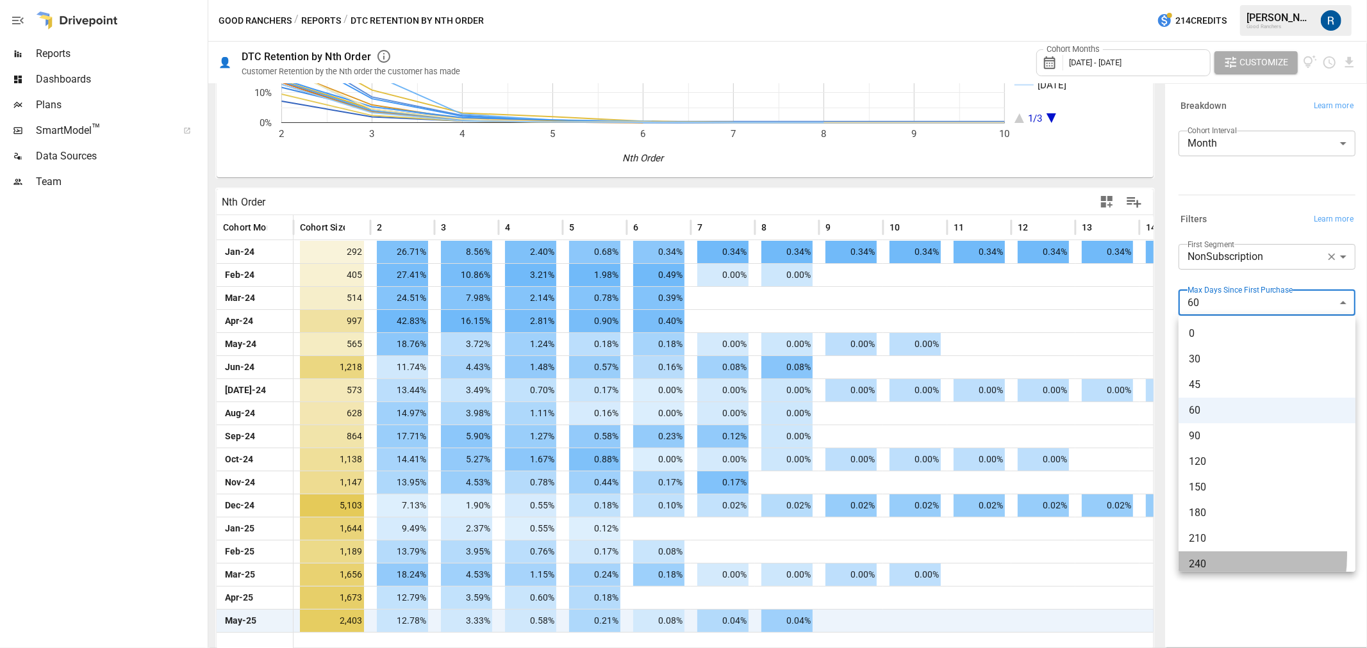
click at [1192, 556] on li "240" at bounding box center [1266, 565] width 177 height 26
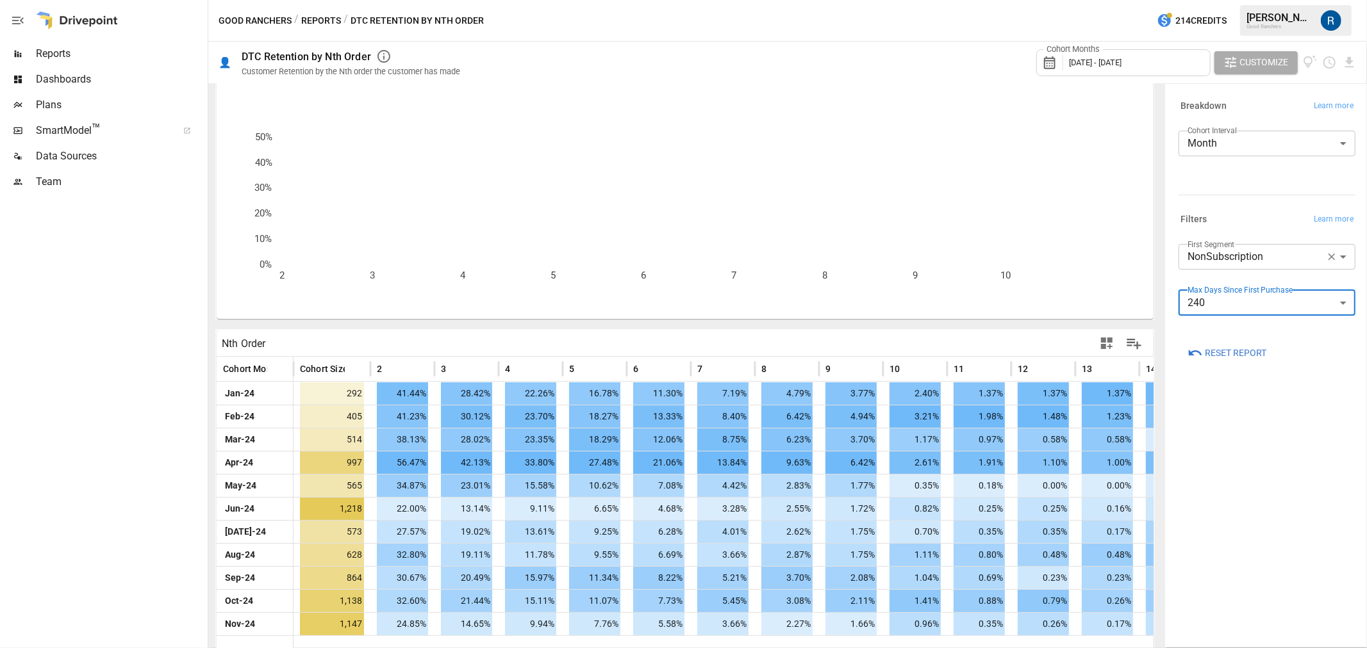
scroll to position [33, 0]
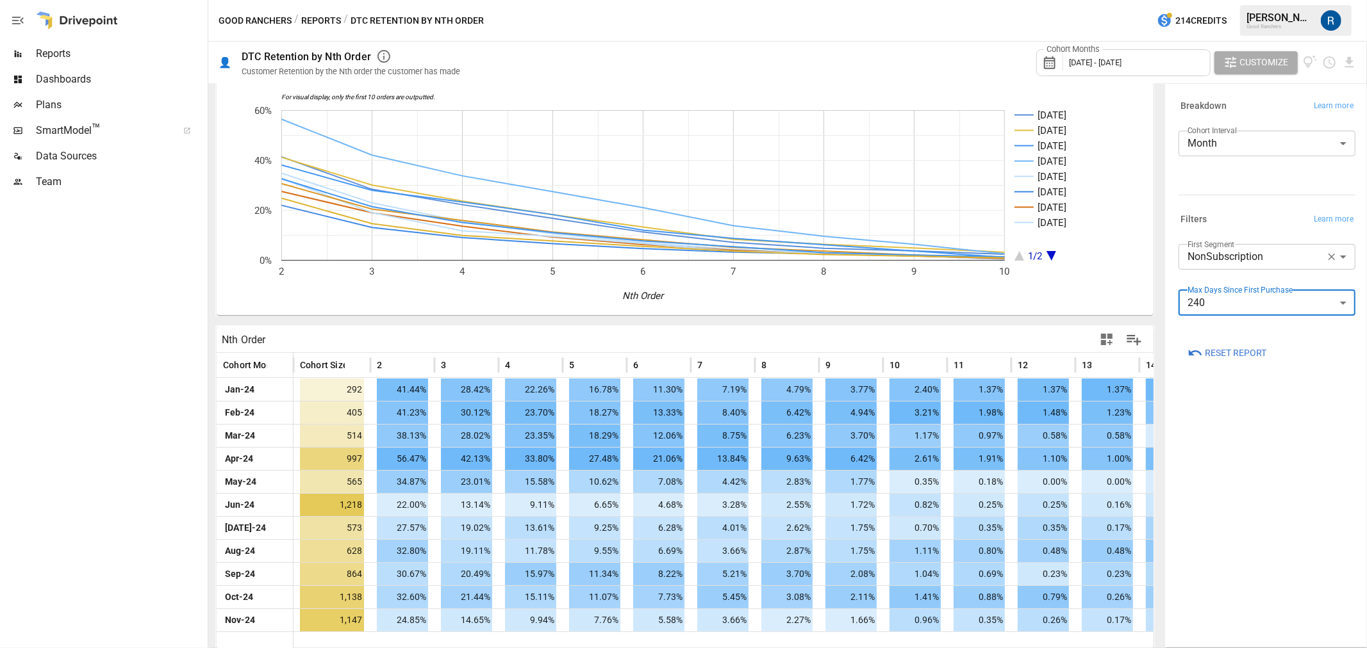
click at [1283, 0] on body "Reports Dashboards Plans SmartModel ™ Data Sources Team Good Ranchers / Reports…" at bounding box center [683, 0] width 1367 height 0
click at [1215, 390] on li "45" at bounding box center [1266, 381] width 177 height 26
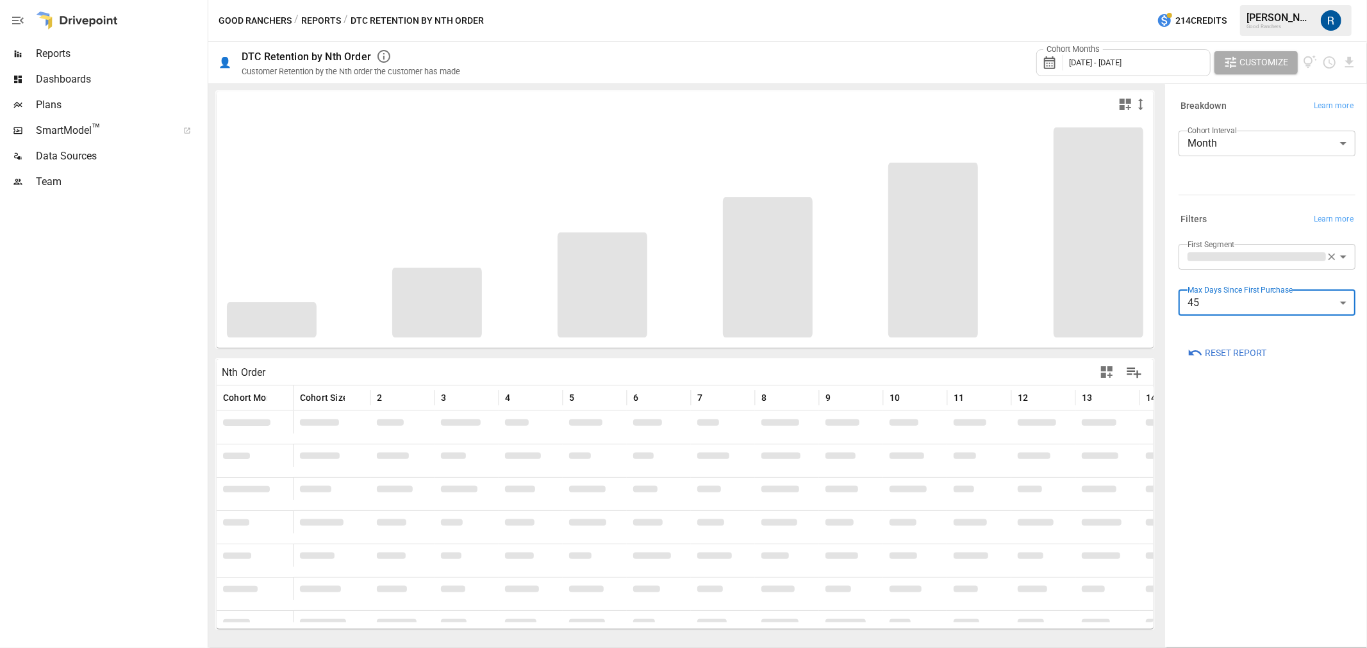
click at [1212, 0] on body "Reports Dashboards Plans SmartModel ™ Data Sources Team Good Ranchers / Reports…" at bounding box center [683, 0] width 1367 height 0
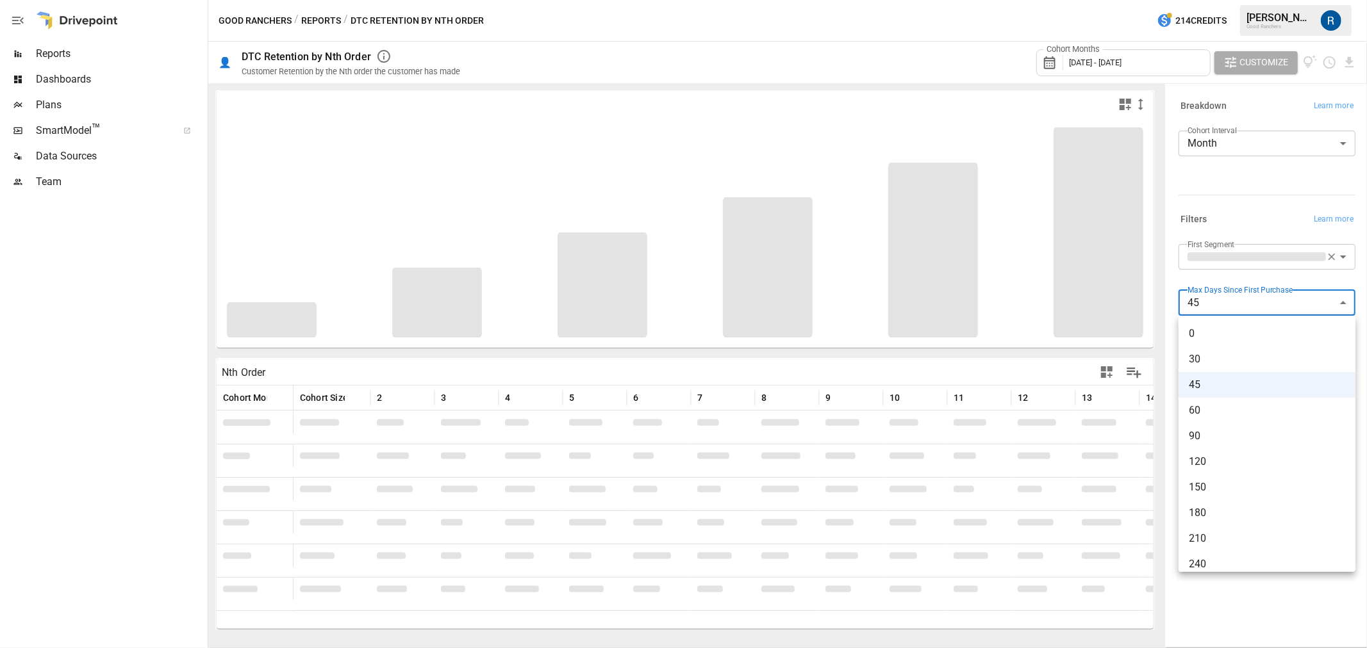
click at [1197, 408] on span "60" at bounding box center [1267, 410] width 156 height 15
type input "**"
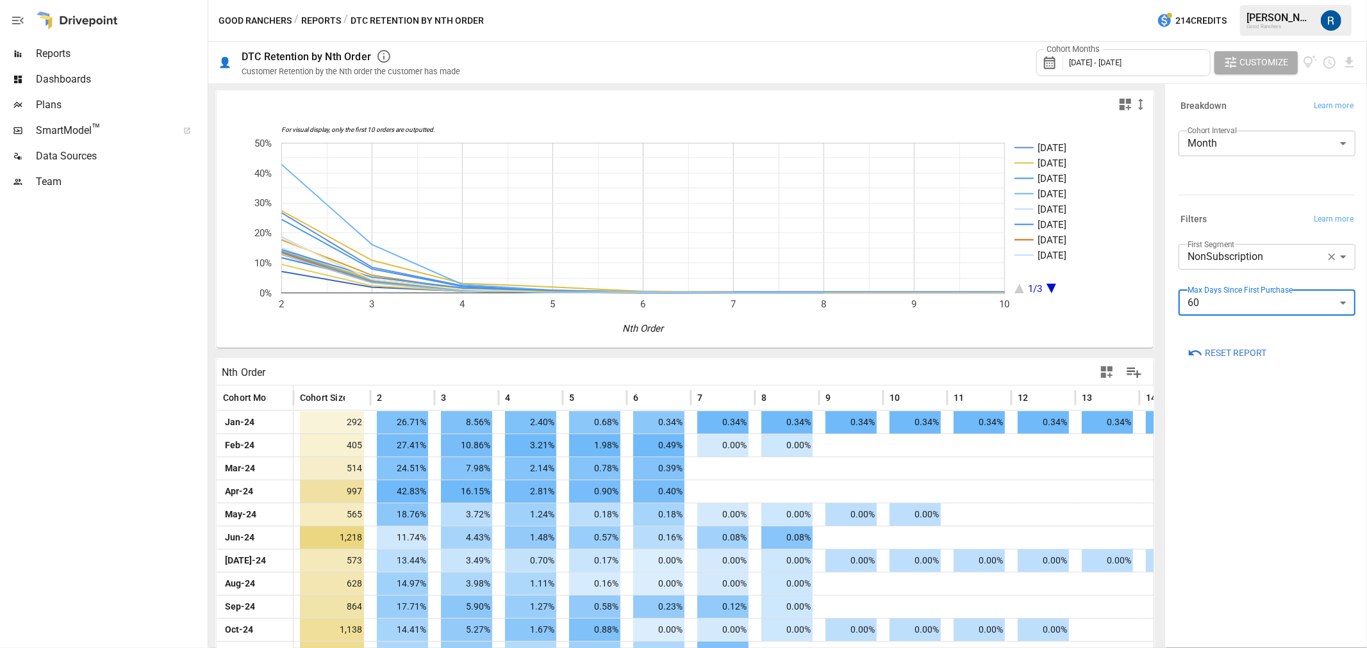
scroll to position [170, 0]
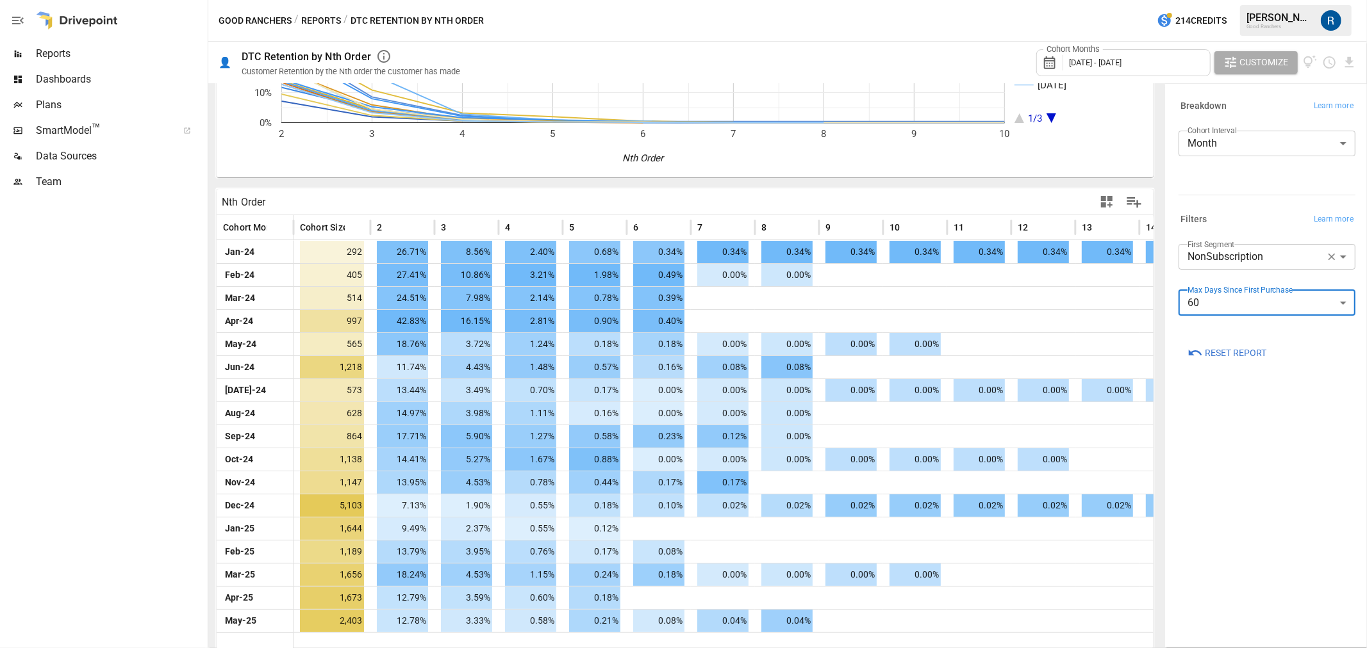
click at [1194, 0] on body "Reports Dashboards Plans SmartModel ™ Data Sources Team Good Ranchers / Reports…" at bounding box center [683, 0] width 1367 height 0
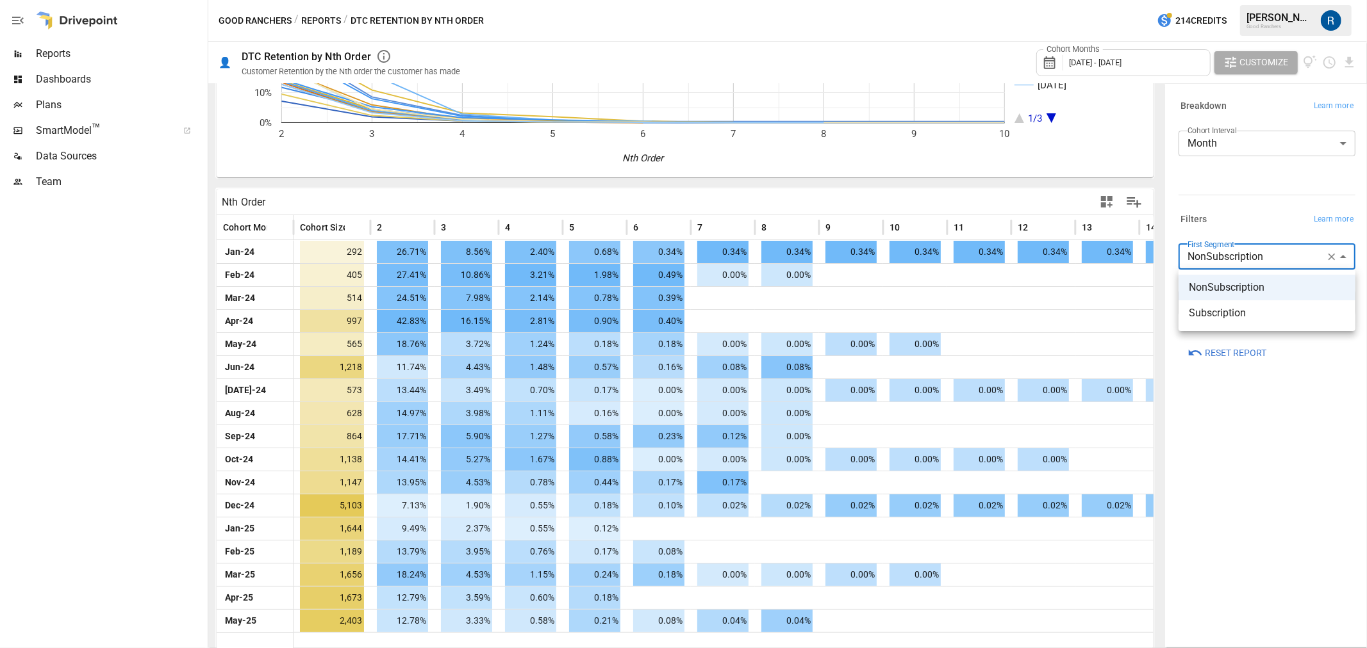
click at [1305, 314] on span "Subscription" at bounding box center [1267, 313] width 156 height 15
type input "**********"
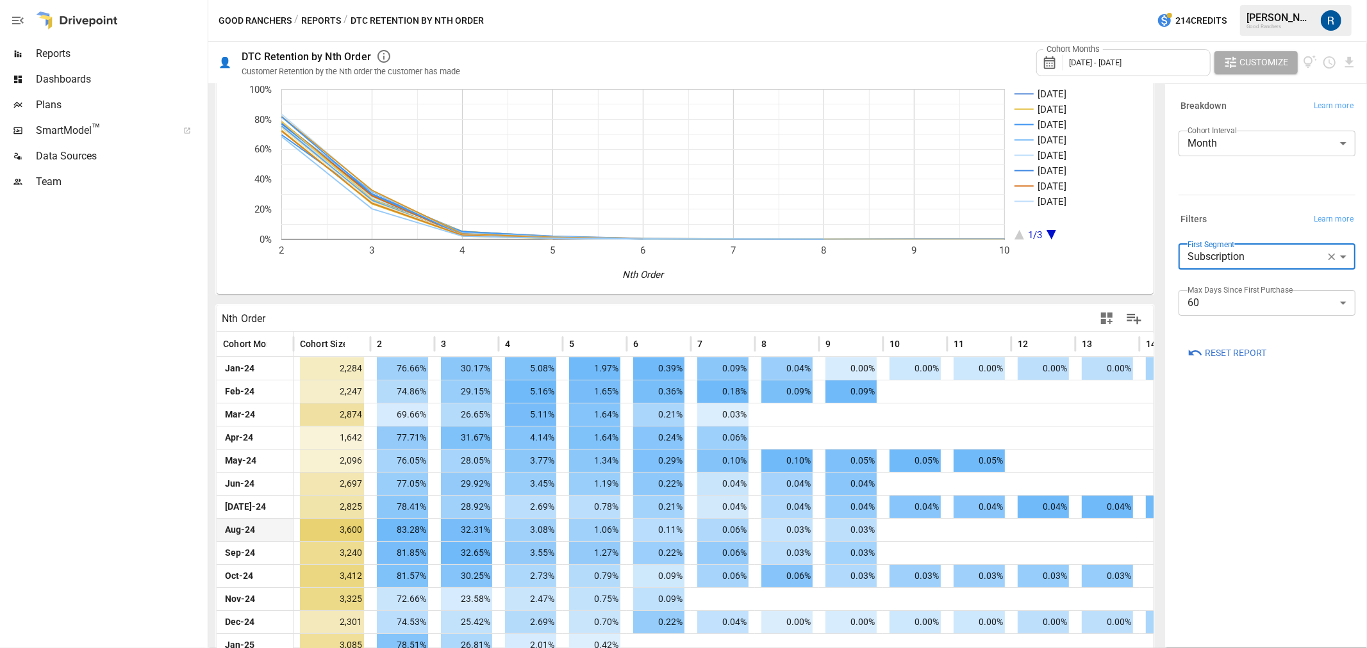
scroll to position [170, 0]
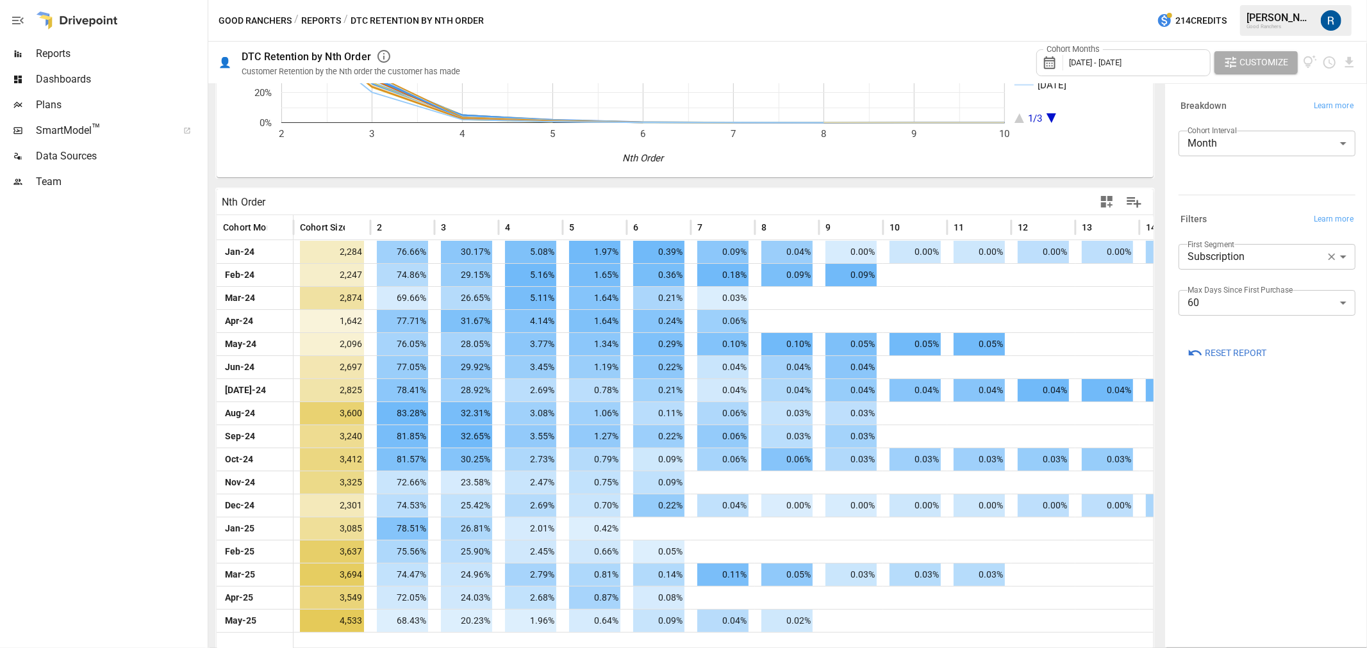
click at [1248, 0] on body "Reports Dashboards Plans SmartModel ™ Data Sources Team Good Ranchers / Reports…" at bounding box center [683, 0] width 1367 height 0
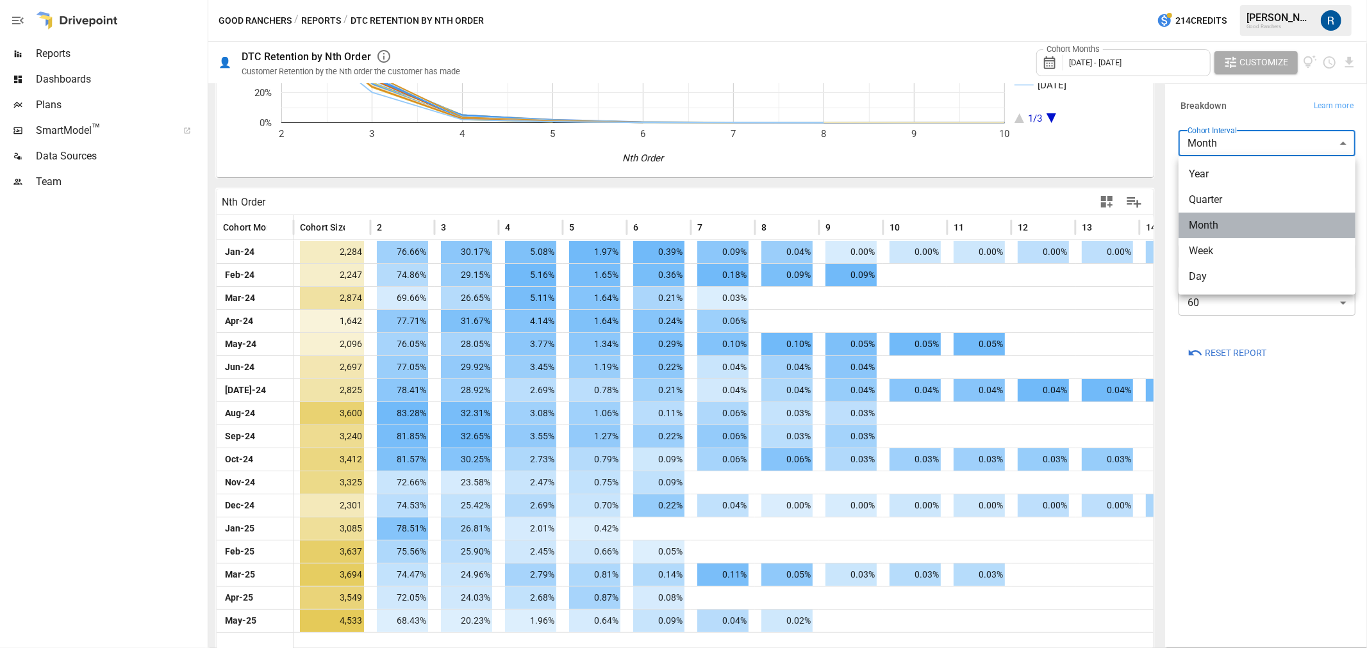
click at [1251, 224] on span "Month" at bounding box center [1267, 225] width 156 height 15
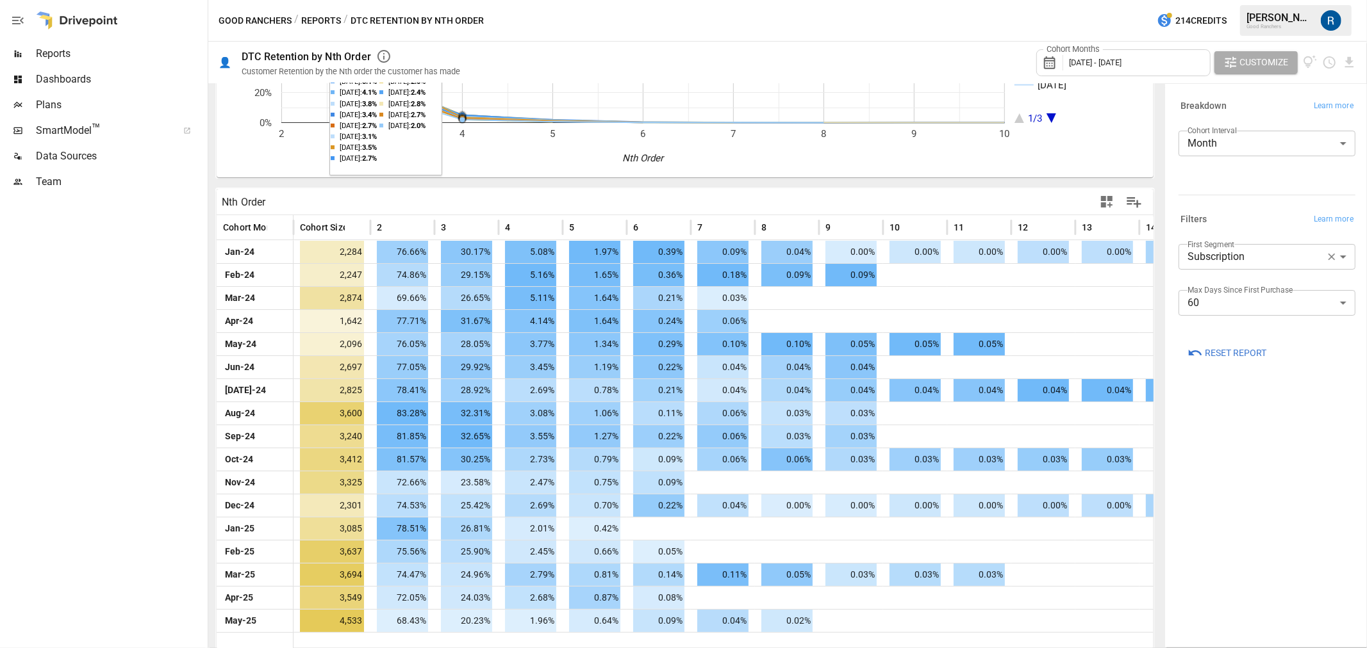
click at [322, 17] on button "Reports" at bounding box center [321, 21] width 40 height 16
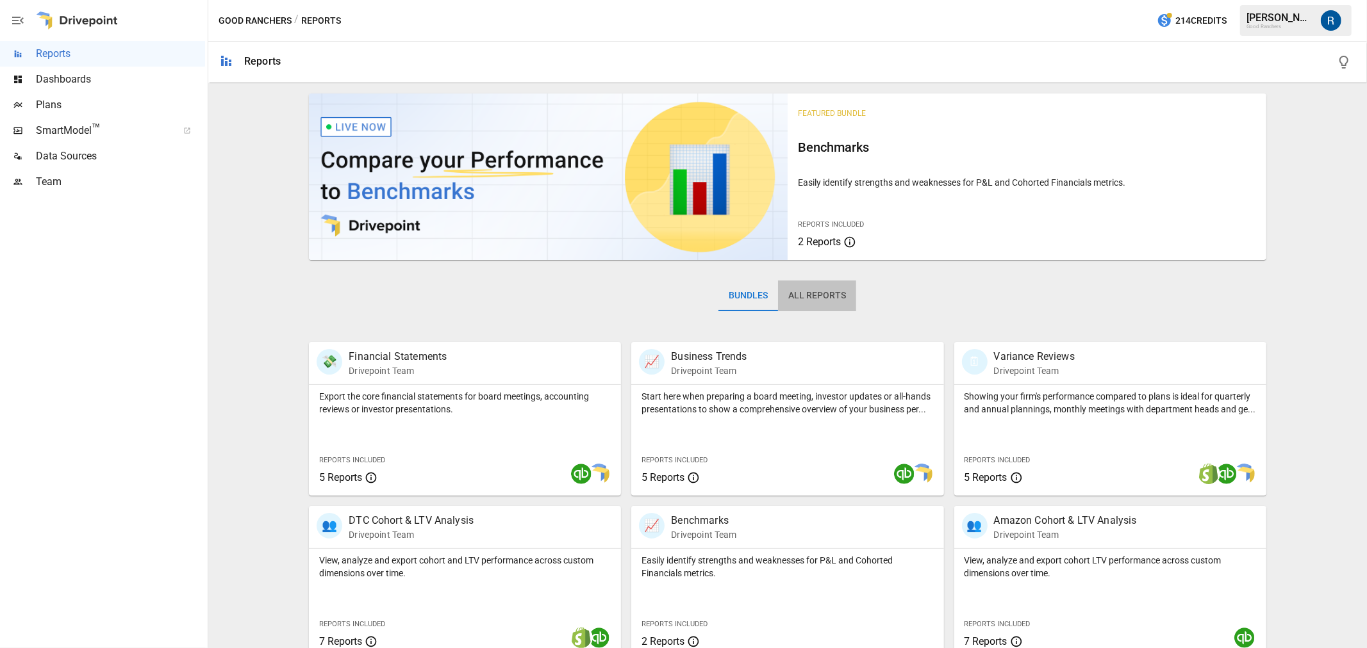
click at [809, 290] on button "All Reports" at bounding box center [817, 296] width 78 height 31
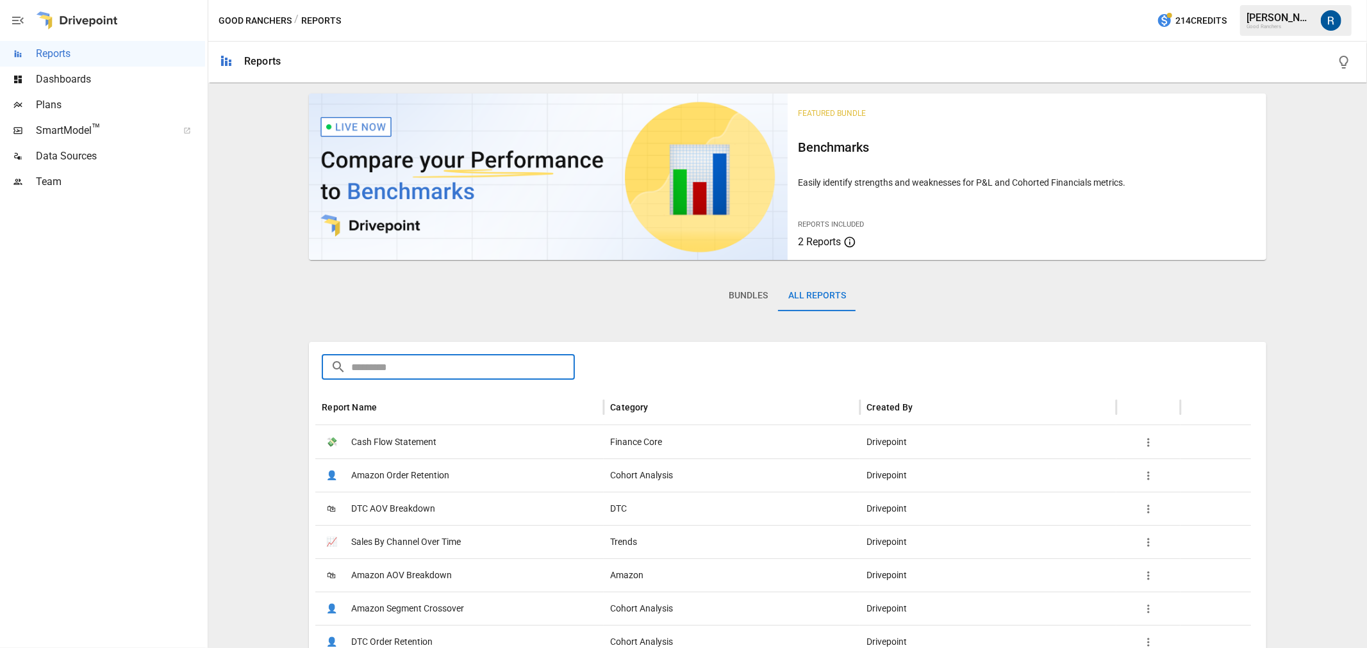
click at [524, 365] on input "text" at bounding box center [463, 367] width 224 height 26
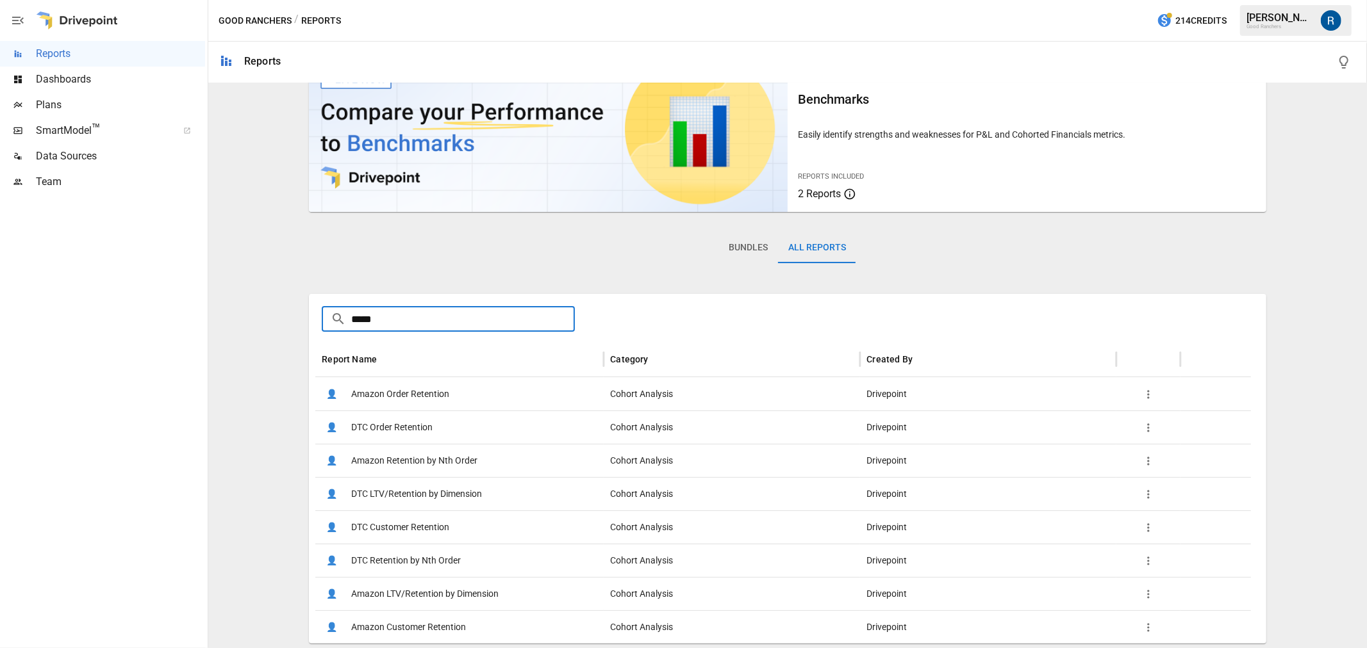
type input "*****"
click at [410, 520] on span "DTC Customer Retention" at bounding box center [400, 527] width 98 height 33
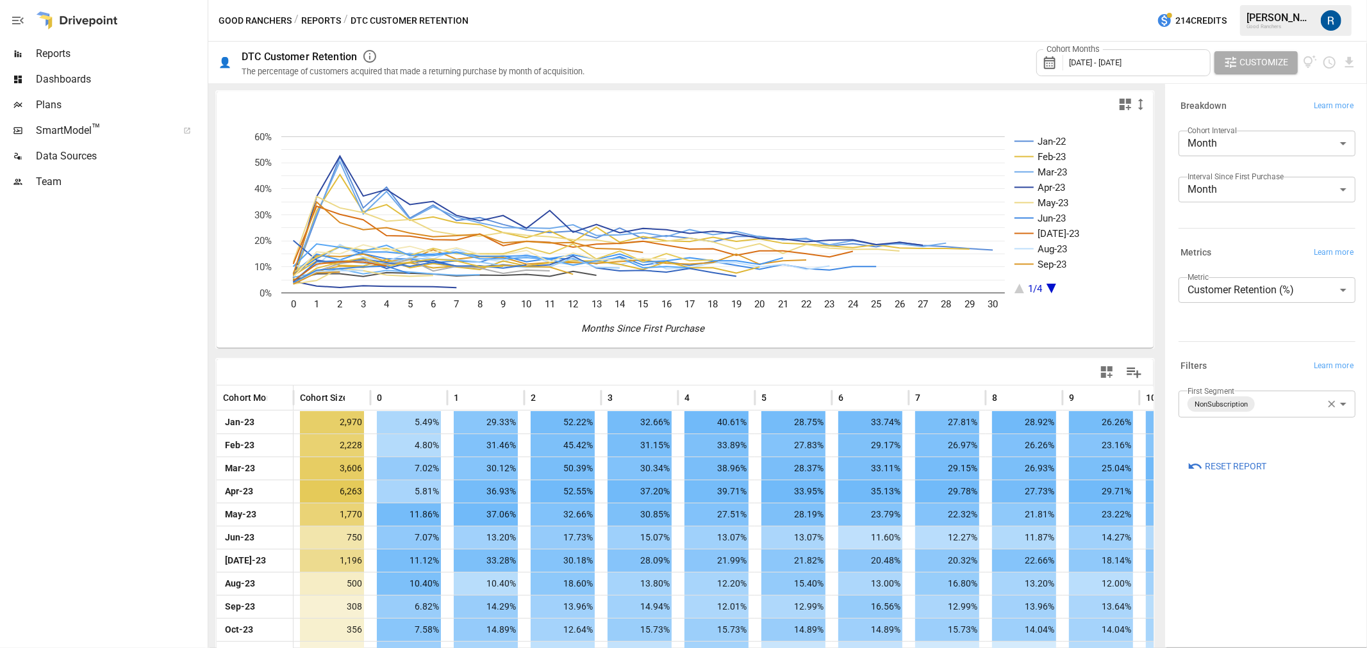
click at [1115, 64] on span "[DATE] - [DATE]" at bounding box center [1095, 63] width 53 height 10
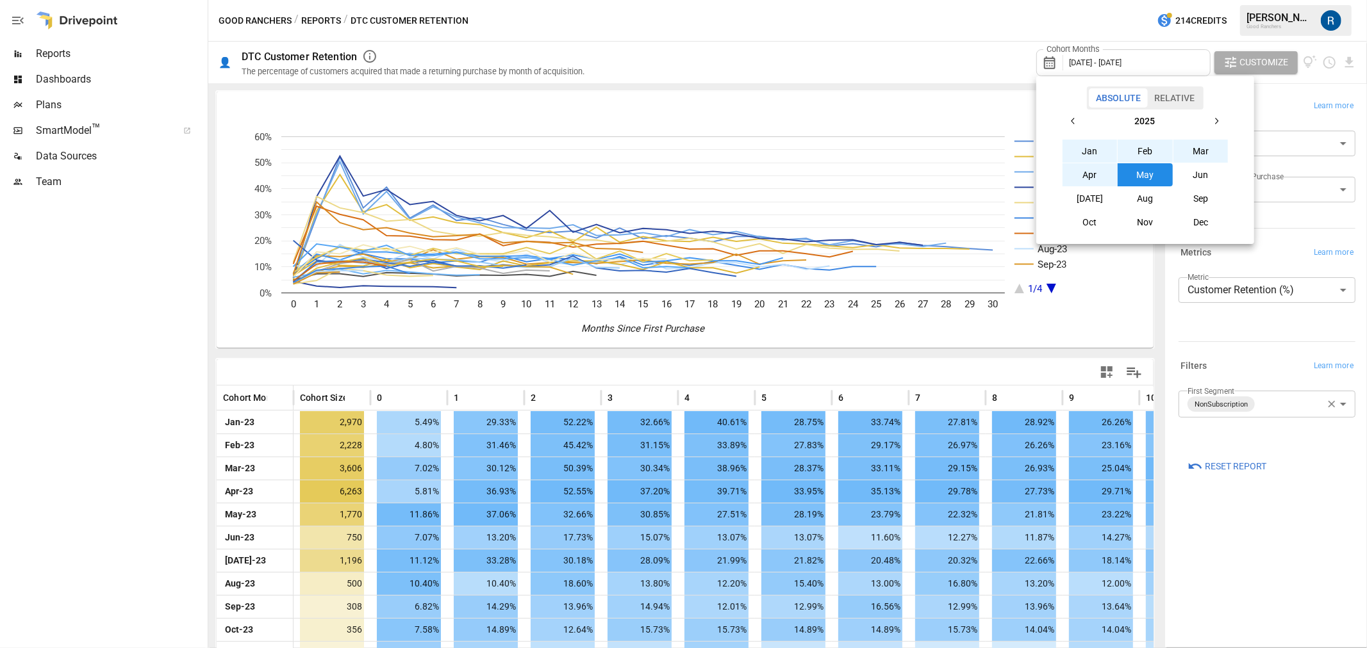
click at [1072, 119] on icon "button" at bounding box center [1073, 121] width 10 height 10
click at [1077, 142] on button "Jan" at bounding box center [1089, 151] width 55 height 23
click at [1219, 119] on icon "button" at bounding box center [1216, 121] width 10 height 10
click at [1200, 171] on button "Jun" at bounding box center [1200, 174] width 55 height 23
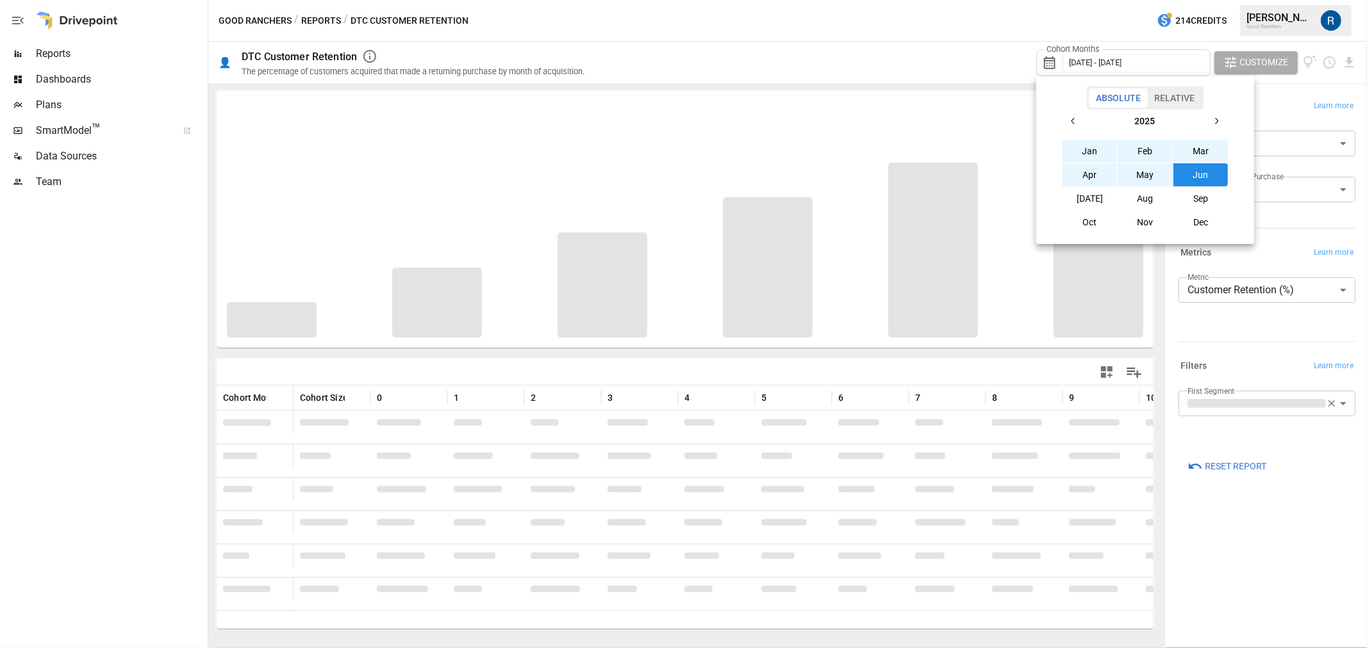
click at [1330, 556] on div at bounding box center [683, 324] width 1367 height 648
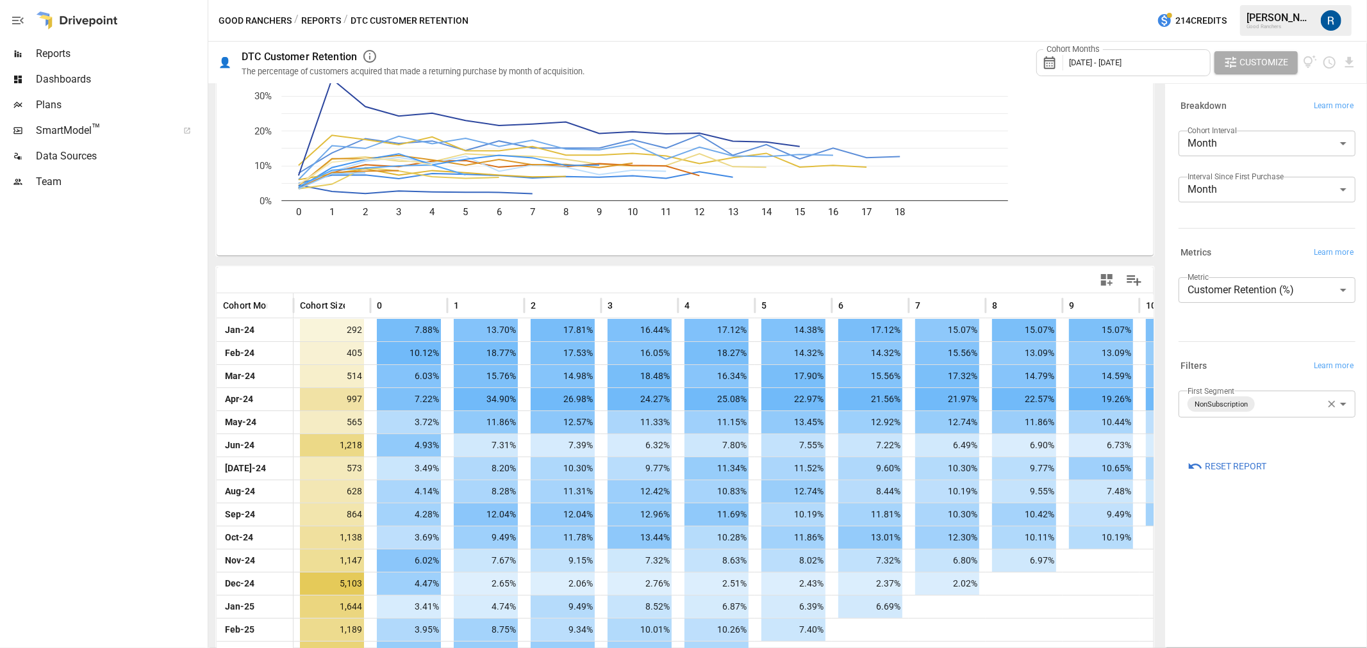
scroll to position [194, 0]
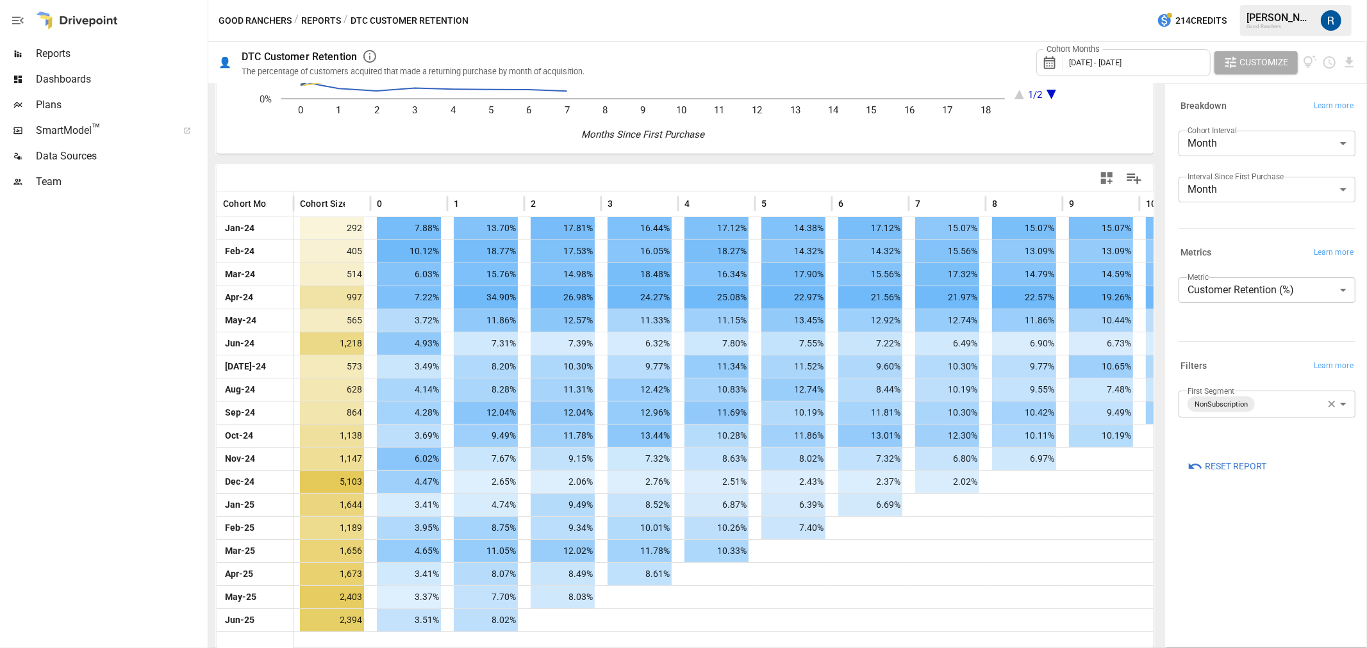
click at [1332, 406] on icon "button" at bounding box center [1332, 405] width 12 height 12
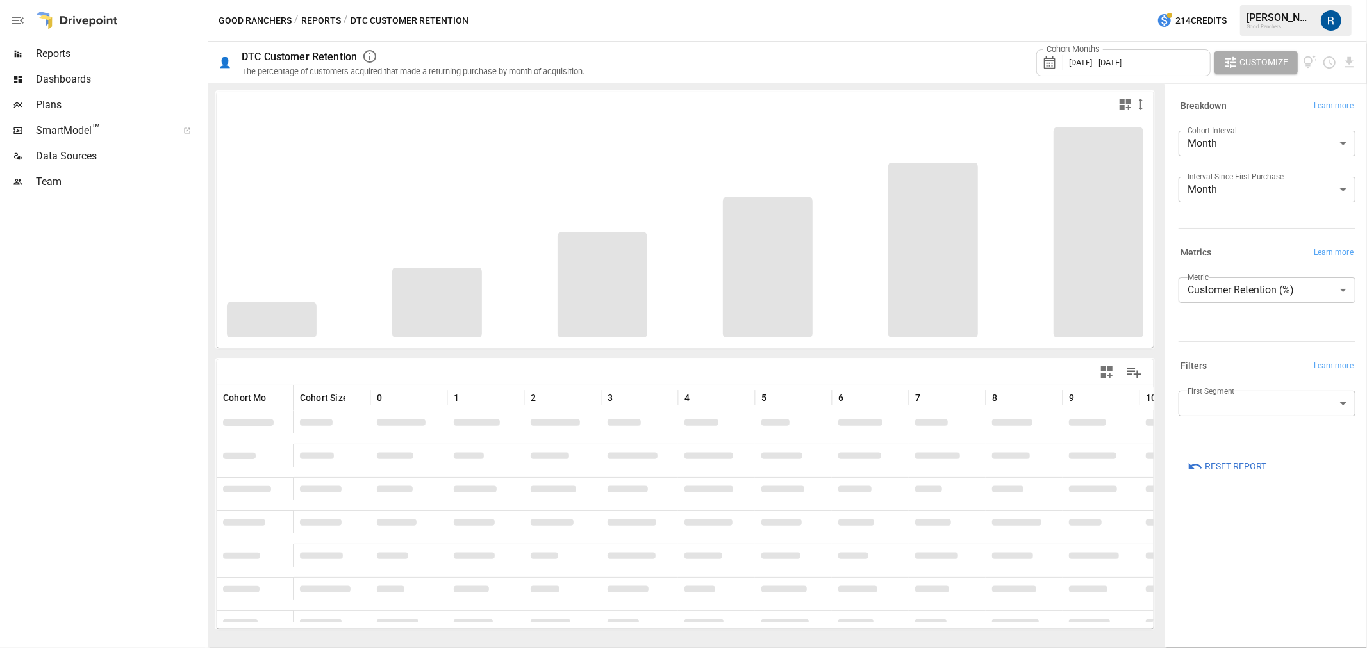
click at [1266, 0] on body "Reports Dashboards Plans SmartModel ™ Data Sources Team Good Ranchers / Reports…" at bounding box center [683, 0] width 1367 height 0
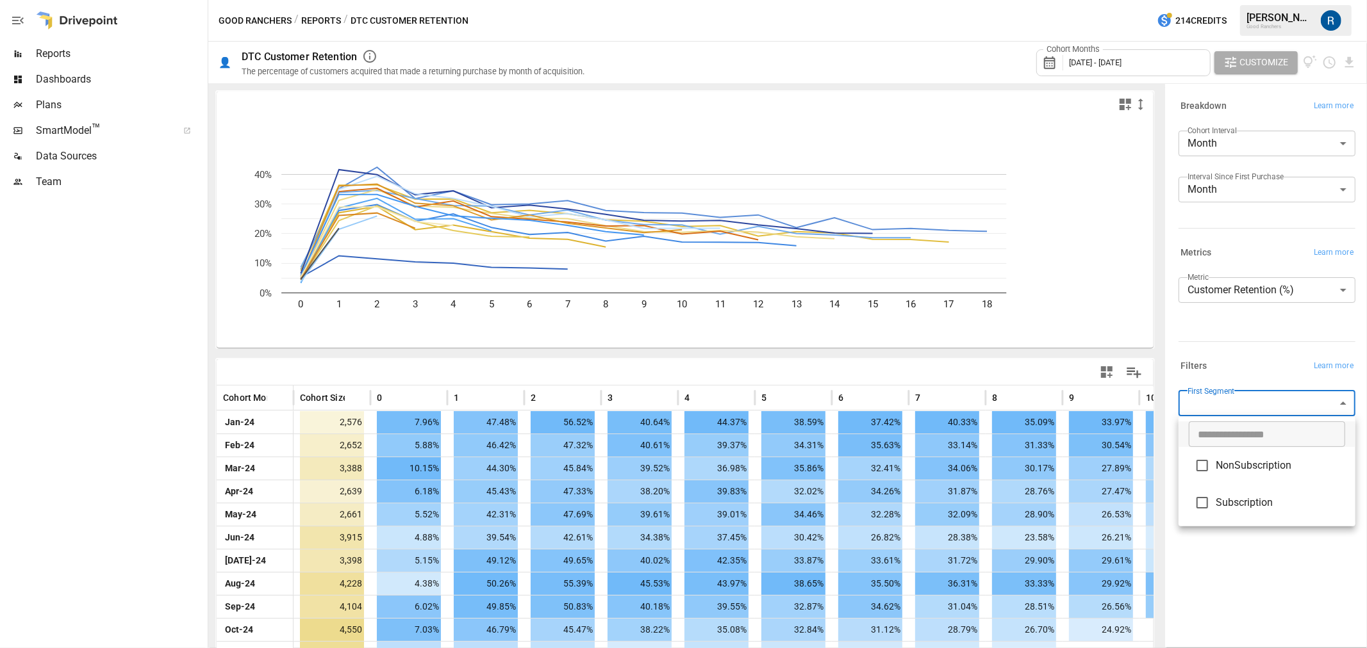
click at [1235, 502] on span "Subscription" at bounding box center [1280, 502] width 129 height 15
type input "**********"
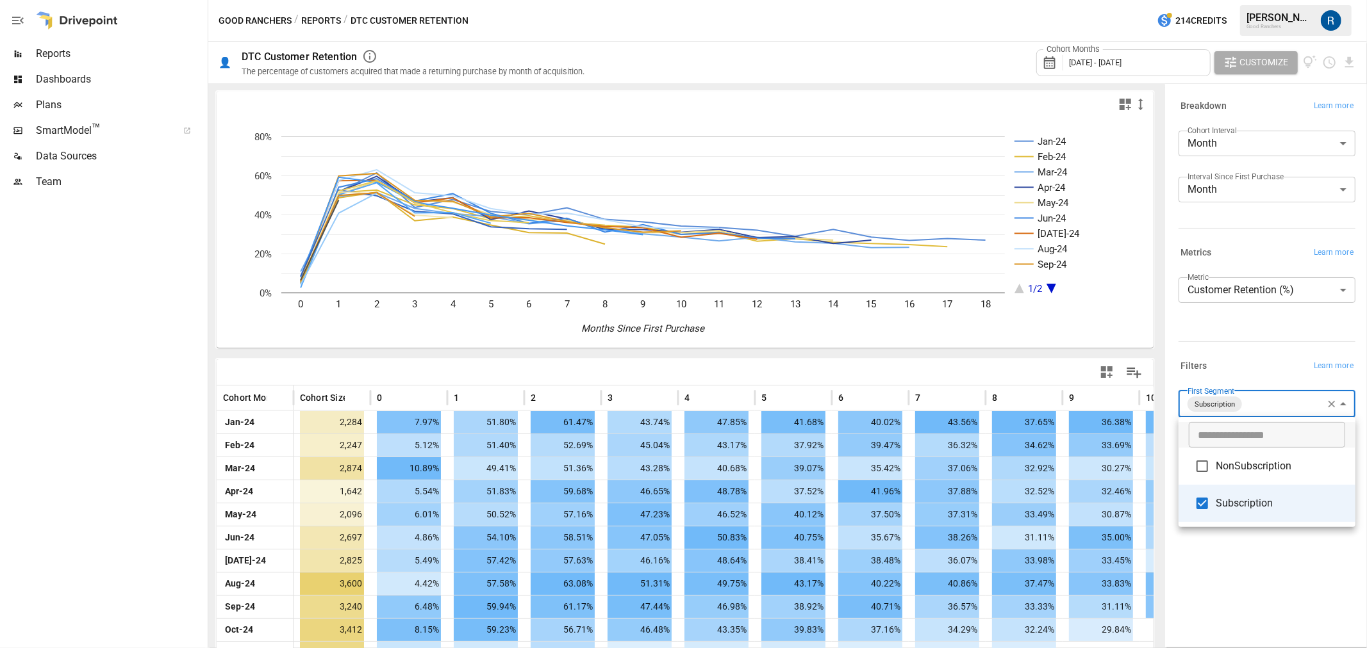
drag, startPoint x: 1156, startPoint y: 372, endPoint x: 1160, endPoint y: 485, distance: 112.8
click at [1153, 456] on div at bounding box center [683, 324] width 1367 height 648
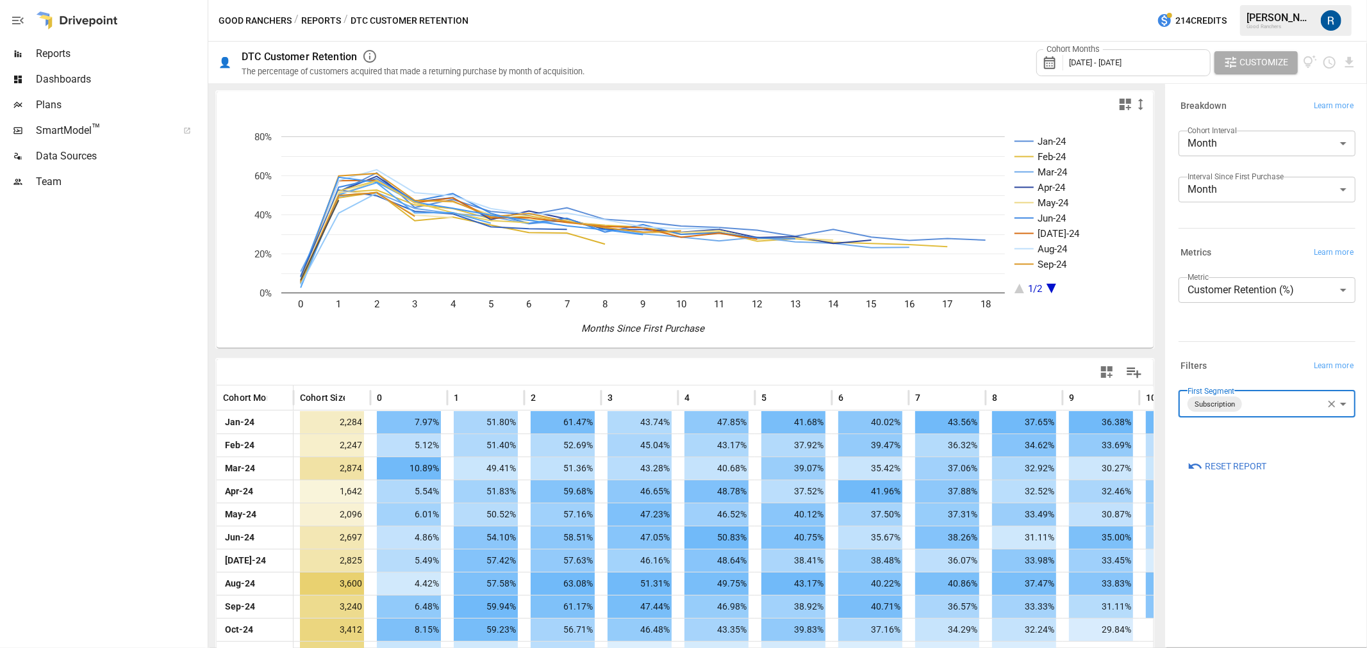
click at [1162, 502] on div at bounding box center [1163, 365] width 3 height 565
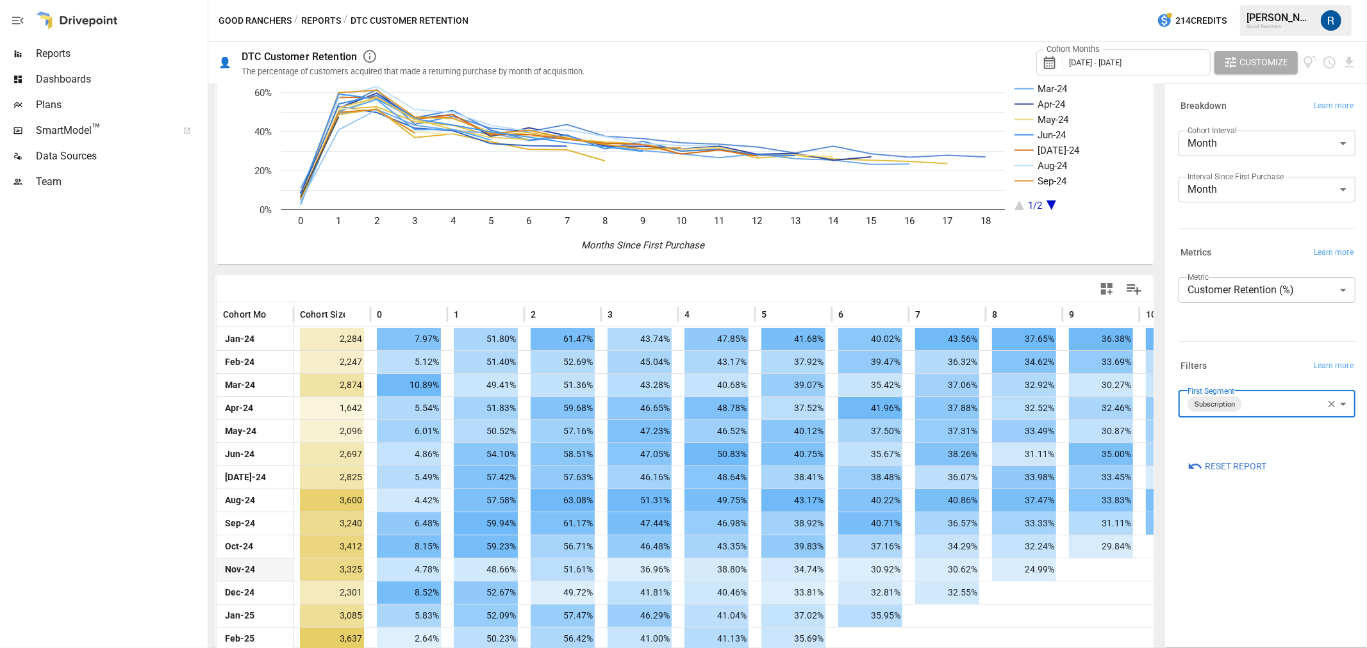
scroll to position [194, 0]
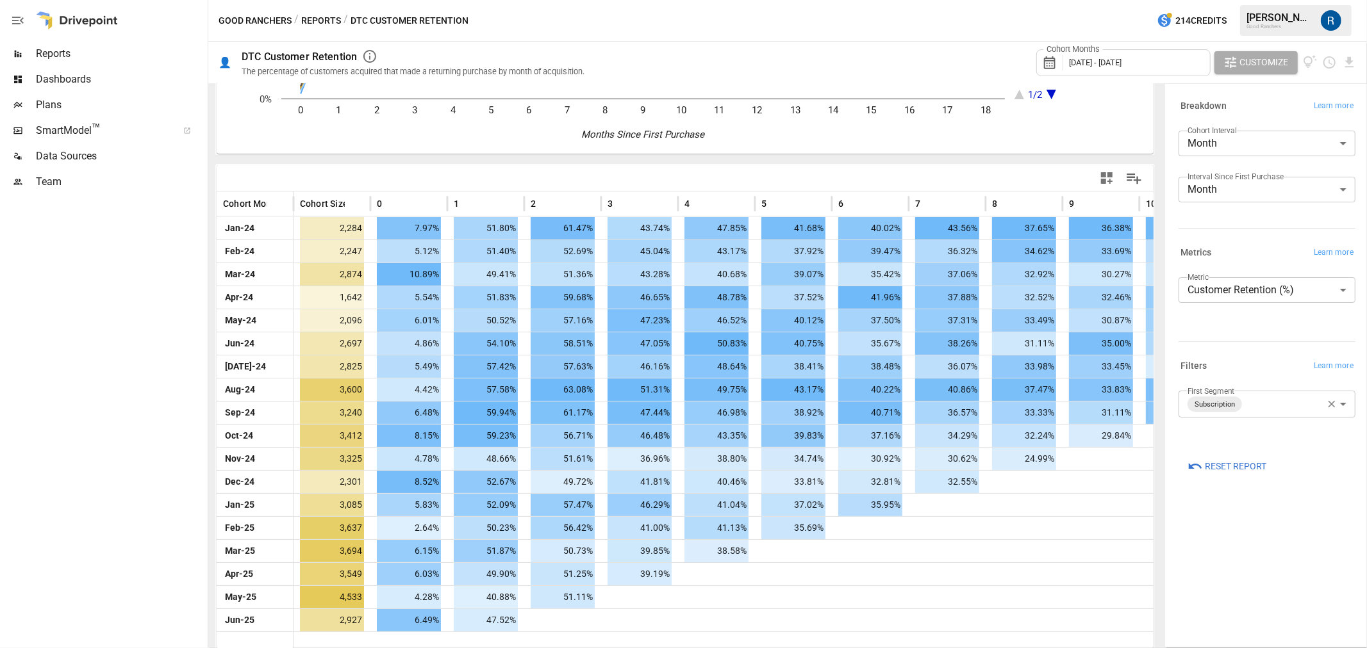
click at [1207, 569] on div "**********" at bounding box center [1266, 365] width 197 height 557
